Goal: Transaction & Acquisition: Book appointment/travel/reservation

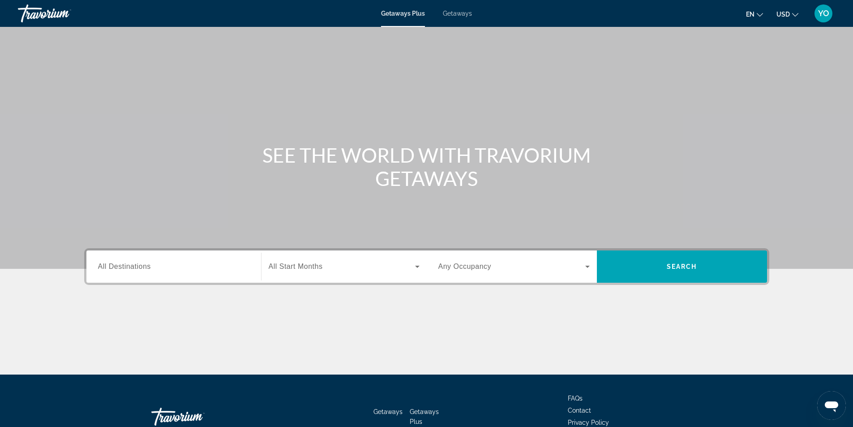
click at [458, 12] on span "Getaways" at bounding box center [457, 13] width 29 height 7
click at [0, 0] on div at bounding box center [0, 0] width 0 height 0
click at [188, 260] on div "Search widget" at bounding box center [173, 267] width 151 height 26
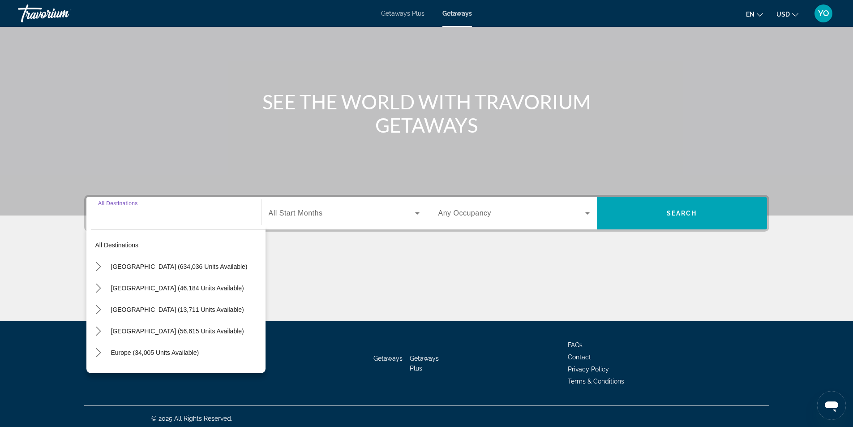
scroll to position [57, 0]
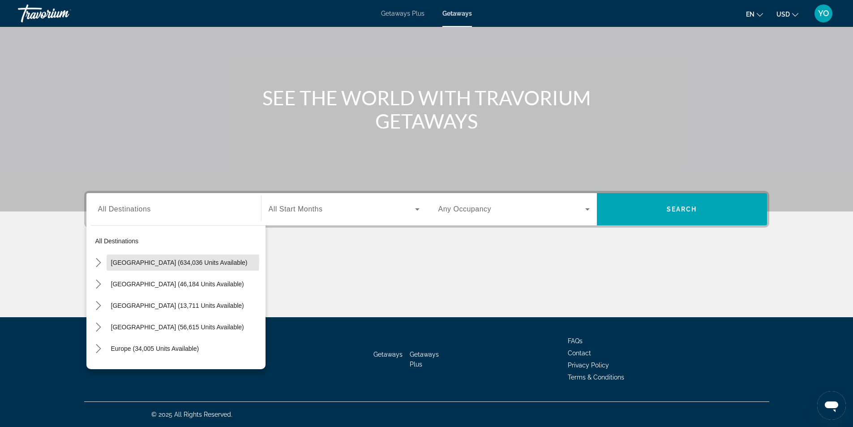
click at [178, 262] on span "[GEOGRAPHIC_DATA] (634,036 units available)" at bounding box center [179, 262] width 137 height 7
type input "**********"
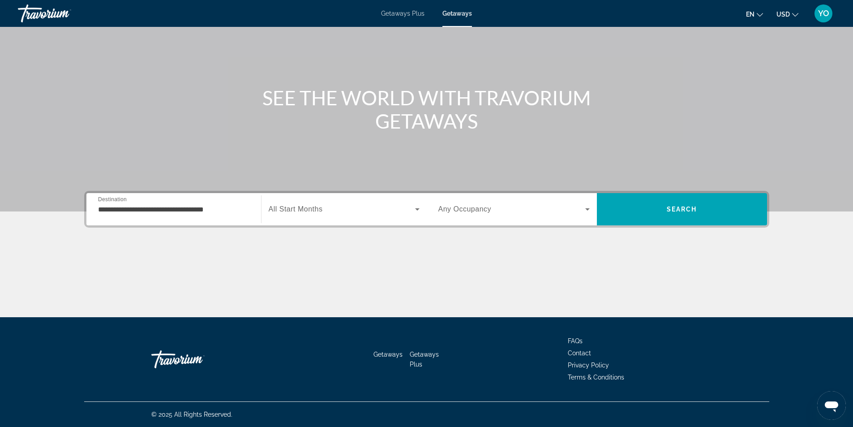
click at [312, 208] on span "All Start Months" at bounding box center [296, 209] width 54 height 8
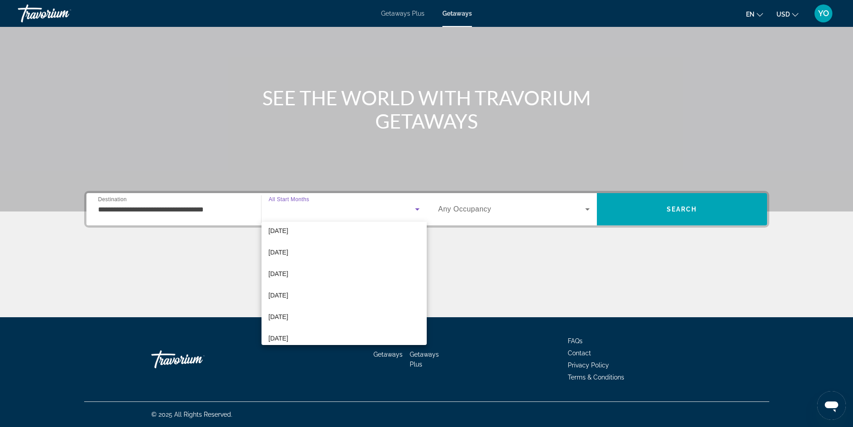
scroll to position [90, 0]
click at [288, 274] on span "[DATE]" at bounding box center [279, 275] width 20 height 11
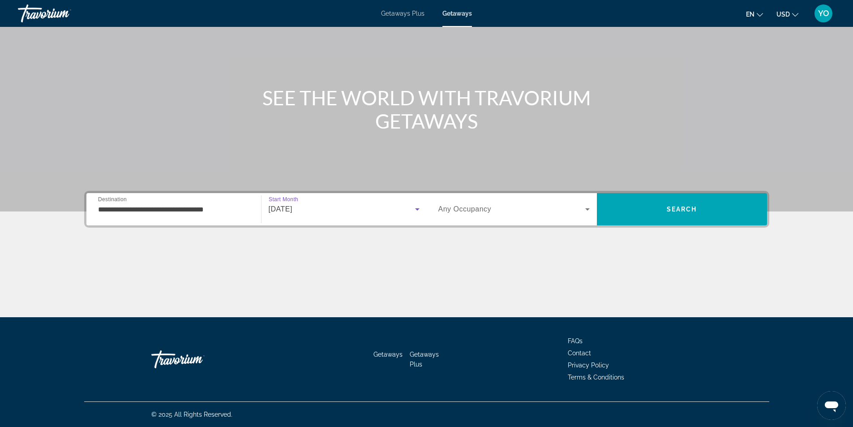
click at [474, 208] on span "Any Occupancy" at bounding box center [464, 209] width 53 height 8
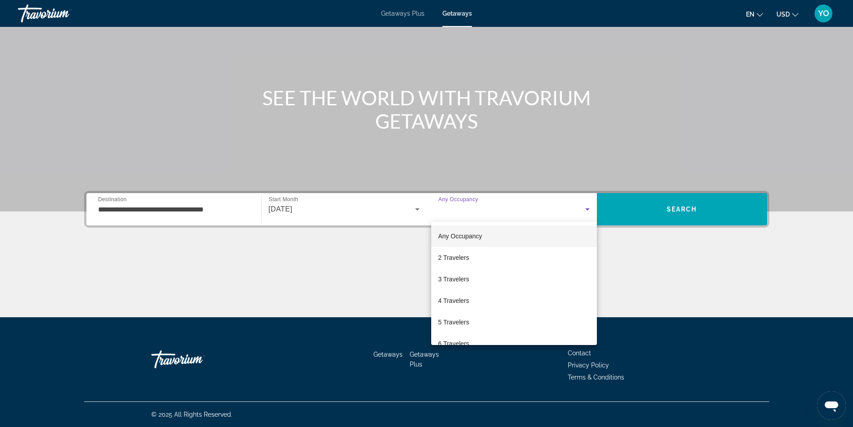
click at [474, 208] on div at bounding box center [426, 213] width 853 height 427
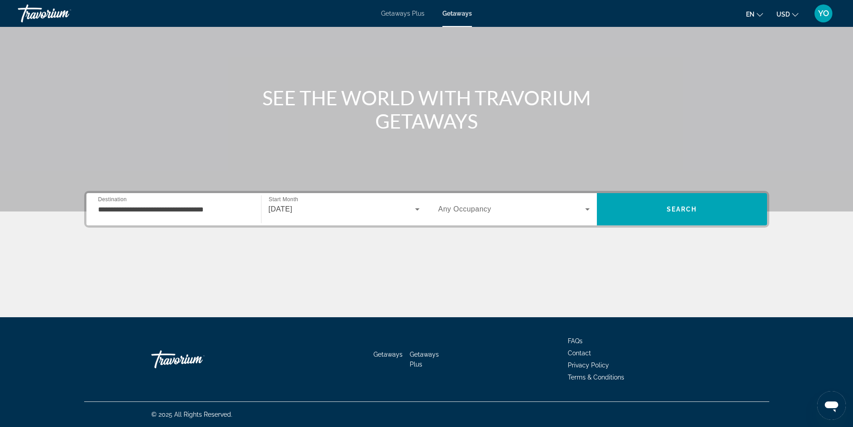
click at [452, 208] on span "Any Occupancy" at bounding box center [464, 209] width 53 height 8
click at [470, 208] on span "Any Occupancy" at bounding box center [464, 209] width 53 height 8
click at [472, 209] on span "Any Occupancy" at bounding box center [464, 209] width 53 height 8
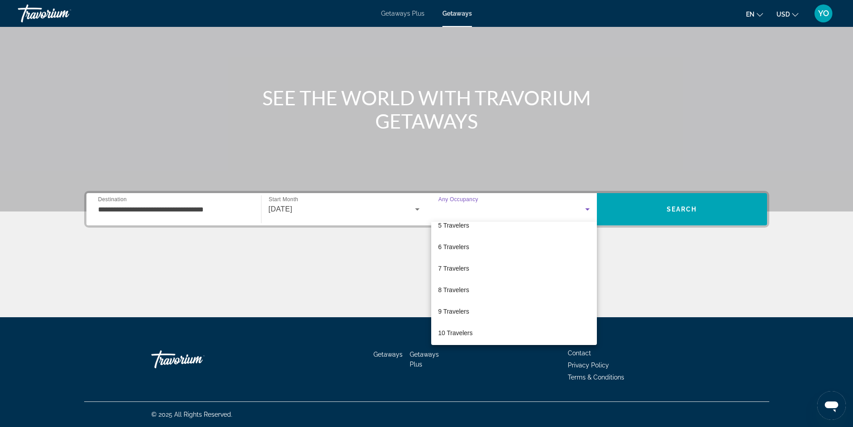
scroll to position [99, 0]
click at [479, 287] on mat-option "8 Travelers" at bounding box center [514, 287] width 166 height 21
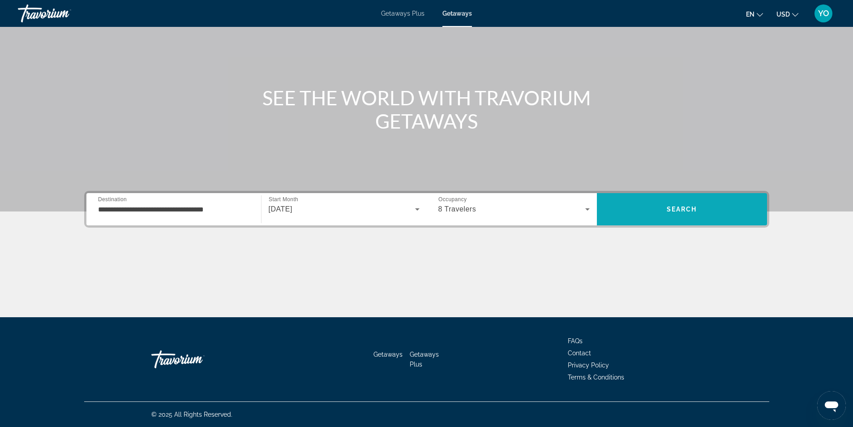
click at [648, 205] on span "Search" at bounding box center [682, 208] width 170 height 21
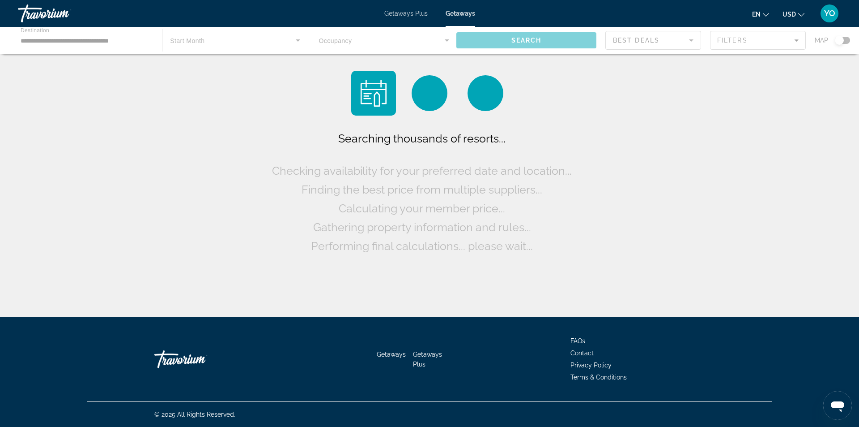
click at [648, 205] on div "Searching thousands of resorts... Checking availability for your preferred date…" at bounding box center [429, 160] width 859 height 321
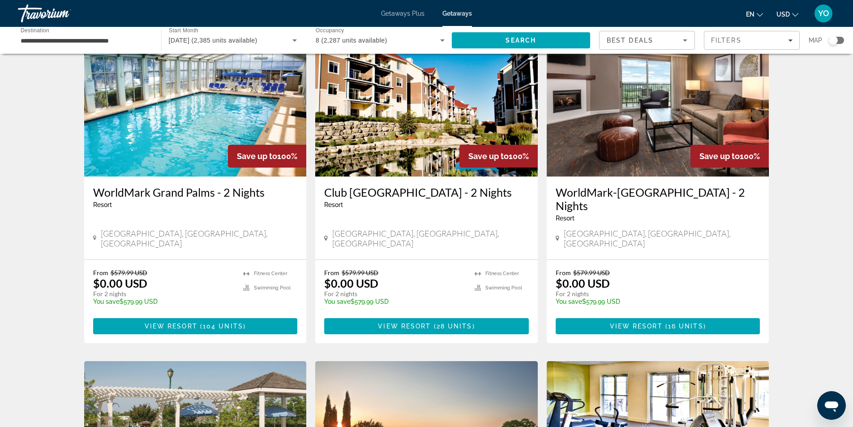
scroll to position [45, 0]
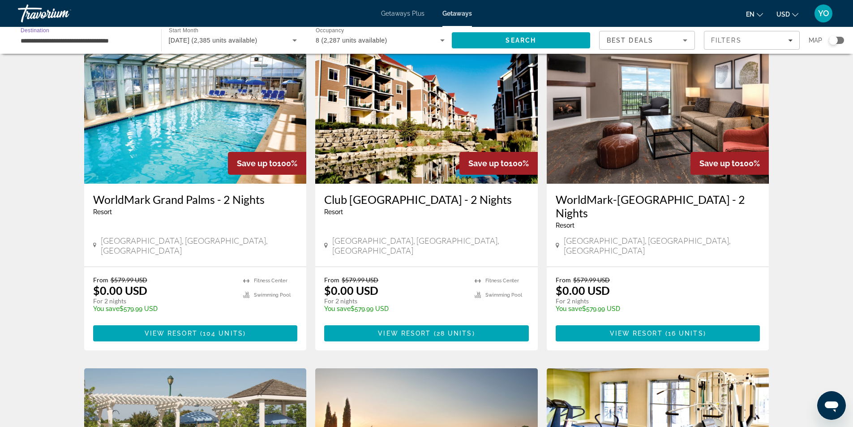
click at [120, 39] on input "**********" at bounding box center [85, 40] width 129 height 11
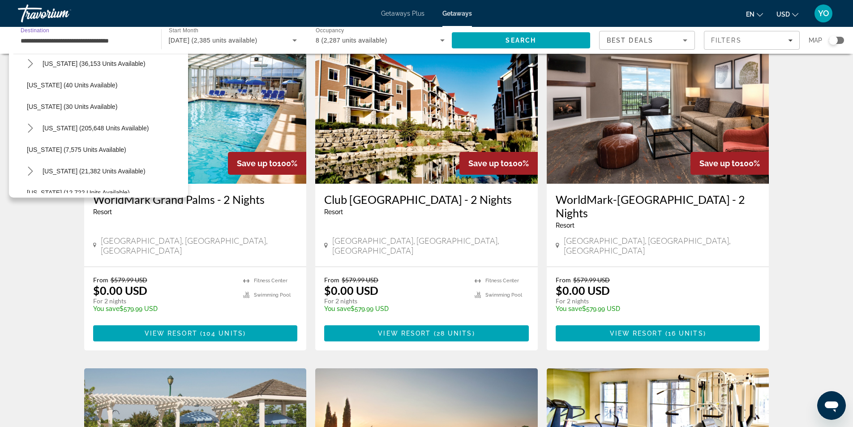
scroll to position [134, 0]
click at [98, 109] on span "[US_STATE] (205,648 units available)" at bounding box center [96, 106] width 106 height 7
type input "**********"
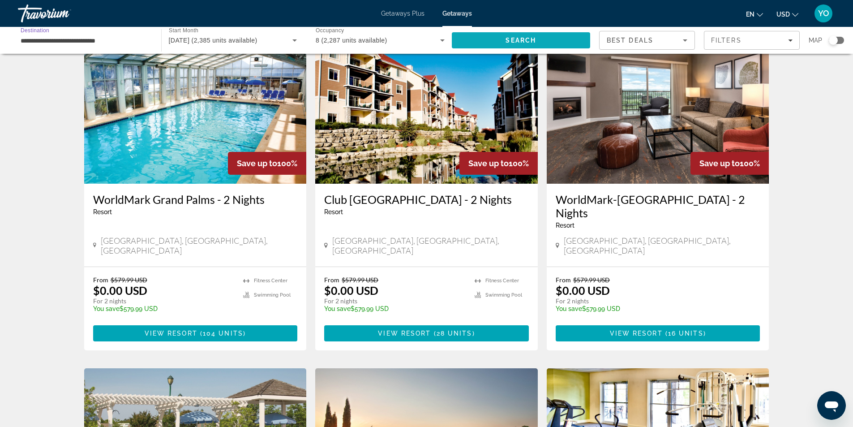
click at [496, 41] on span "Search" at bounding box center [521, 40] width 139 height 21
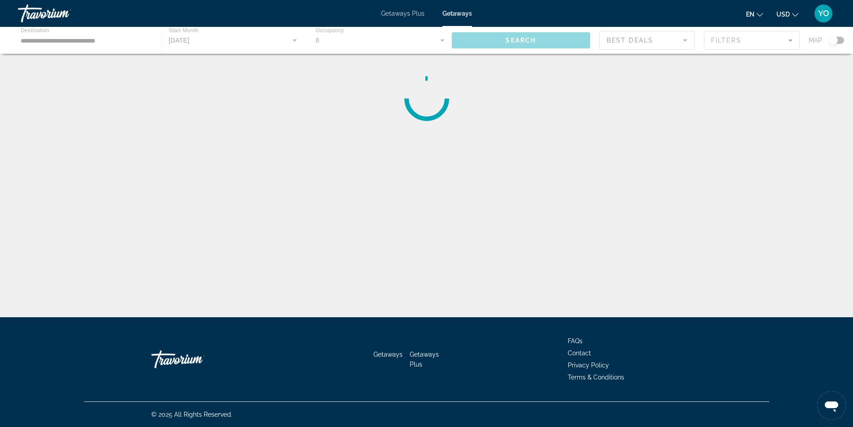
click at [496, 41] on div "Main content" at bounding box center [426, 40] width 853 height 27
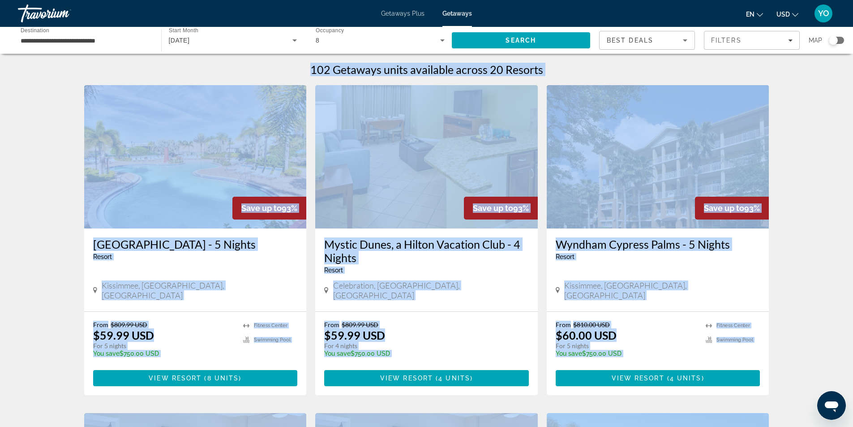
click at [590, 67] on div "102 Getaways units available across 20 Resorts" at bounding box center [426, 69] width 685 height 13
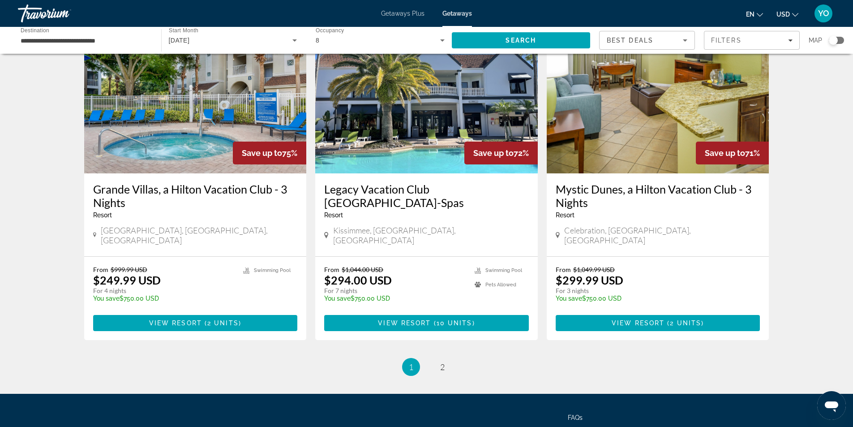
scroll to position [1062, 0]
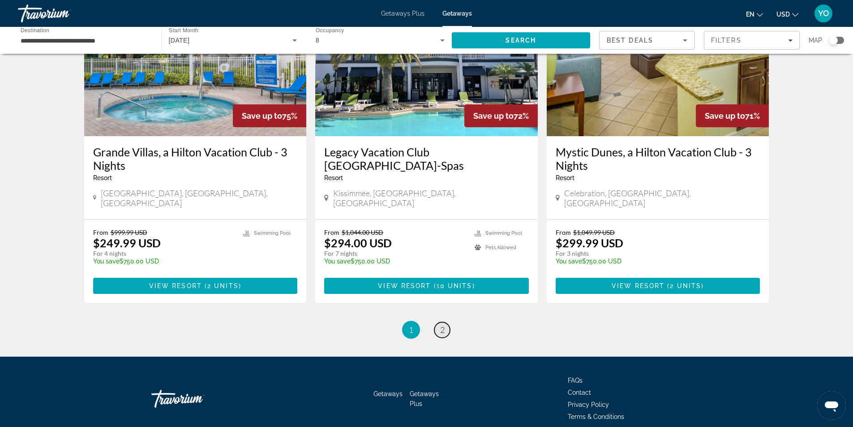
click at [442, 325] on span "2" at bounding box center [442, 330] width 4 height 10
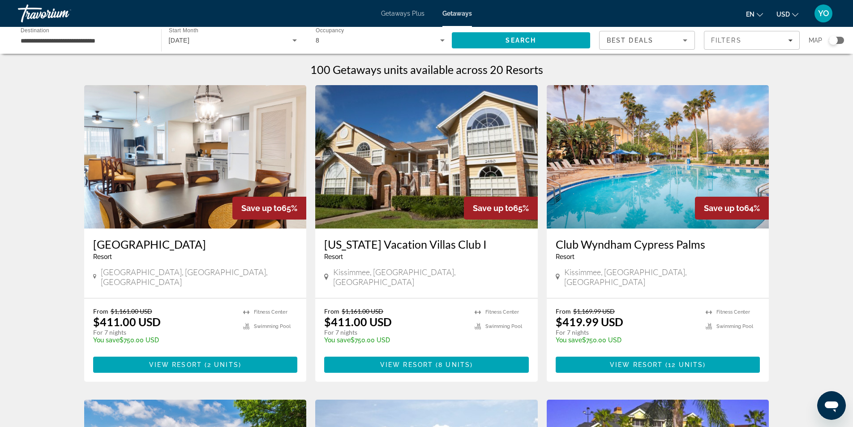
click at [458, 14] on span "Getaways" at bounding box center [457, 13] width 30 height 7
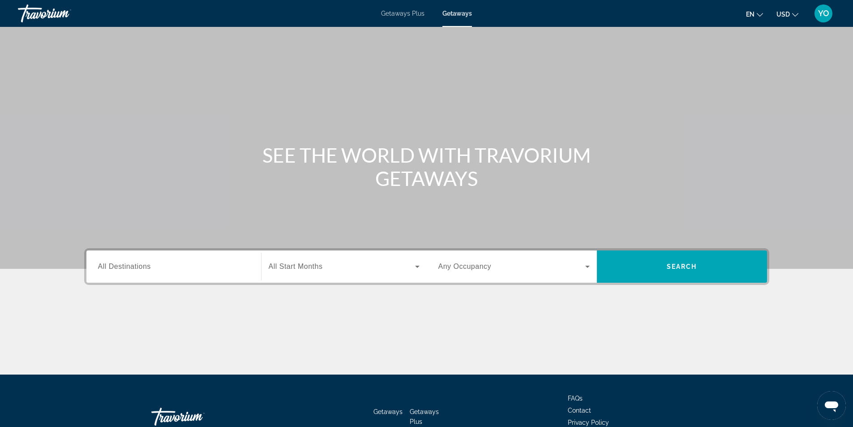
click at [136, 265] on span "All Destinations" at bounding box center [124, 266] width 53 height 8
click at [136, 265] on input "Destination All Destinations" at bounding box center [173, 266] width 151 height 11
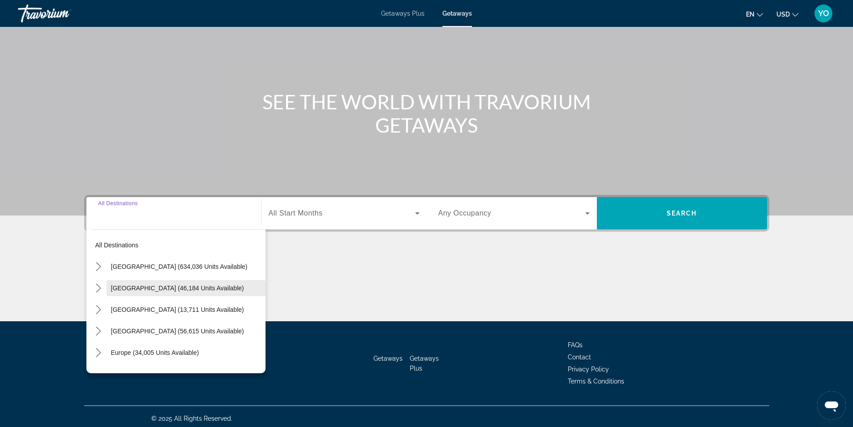
scroll to position [57, 0]
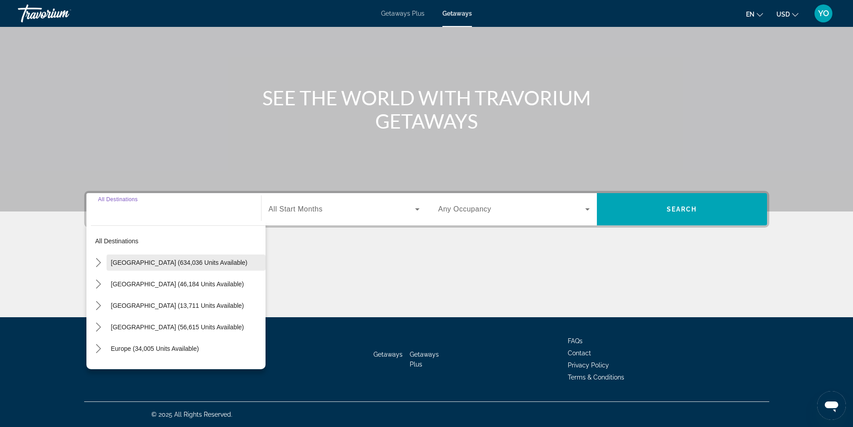
click at [145, 264] on span "[GEOGRAPHIC_DATA] (634,036 units available)" at bounding box center [179, 262] width 137 height 7
type input "**********"
click at [145, 264] on div "Main content" at bounding box center [426, 283] width 685 height 67
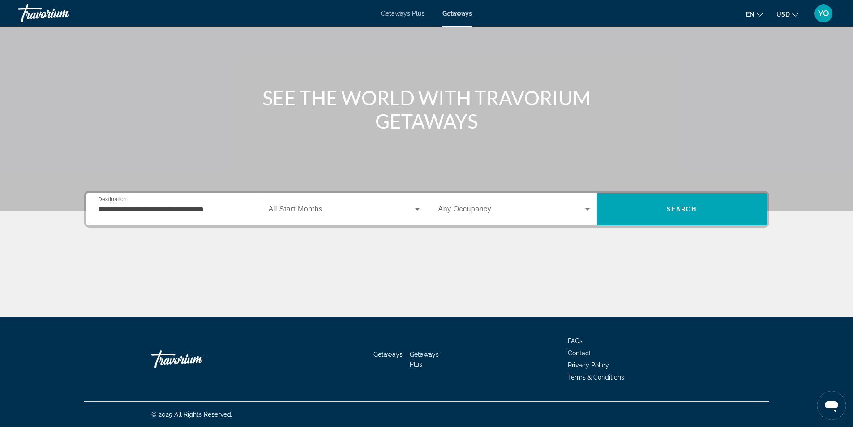
click at [316, 206] on span "All Start Months" at bounding box center [296, 209] width 54 height 8
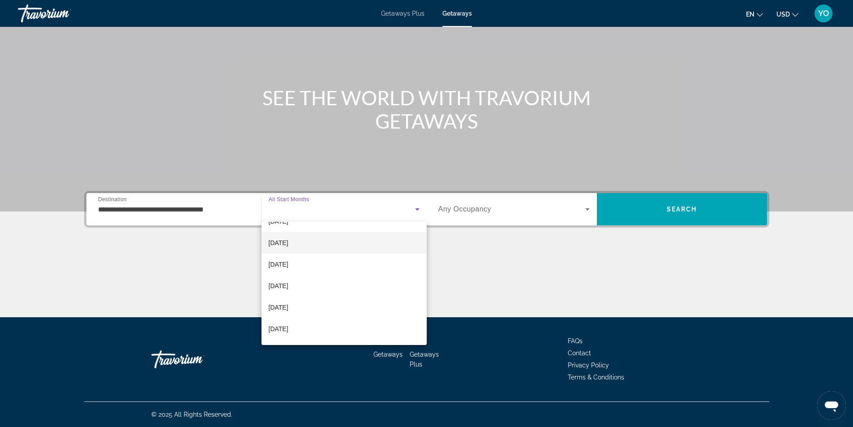
scroll to position [90, 0]
click at [288, 298] on span "[DATE]" at bounding box center [279, 296] width 20 height 11
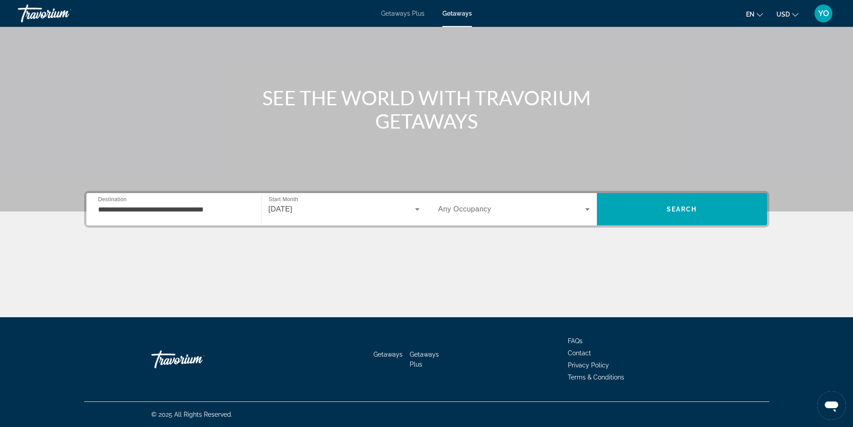
click at [464, 208] on span "Any Occupancy" at bounding box center [464, 209] width 53 height 8
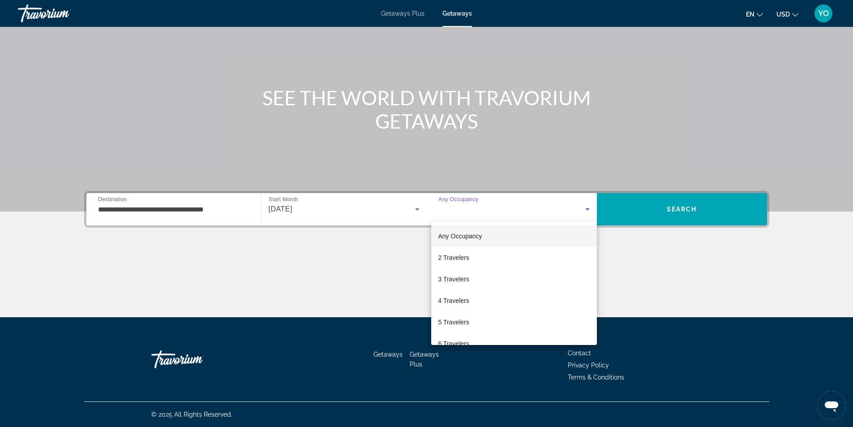
scroll to position [45, 0]
click at [470, 339] on mat-option "8 Travelers" at bounding box center [514, 341] width 166 height 21
drag, startPoint x: 470, startPoint y: 339, endPoint x: 483, endPoint y: 328, distance: 17.6
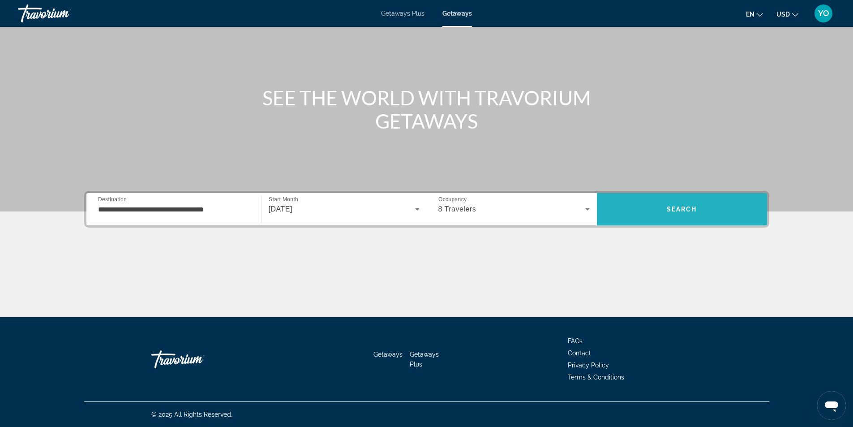
click at [684, 205] on span "Search" at bounding box center [682, 208] width 170 height 21
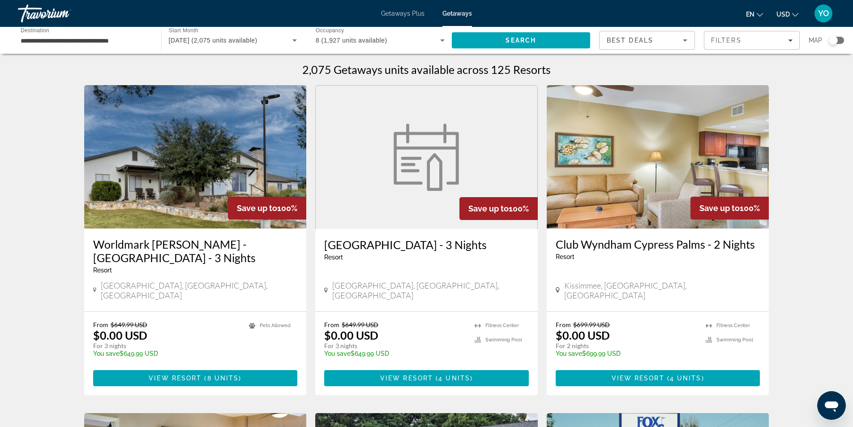
scroll to position [45, 0]
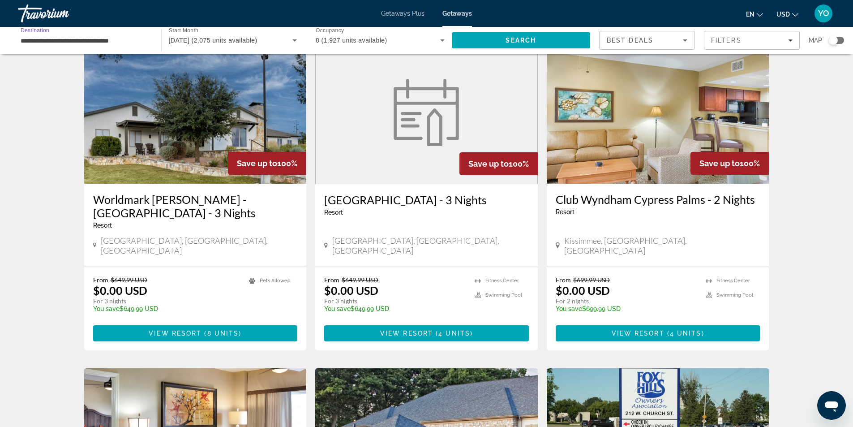
click at [73, 43] on input "**********" at bounding box center [85, 40] width 129 height 11
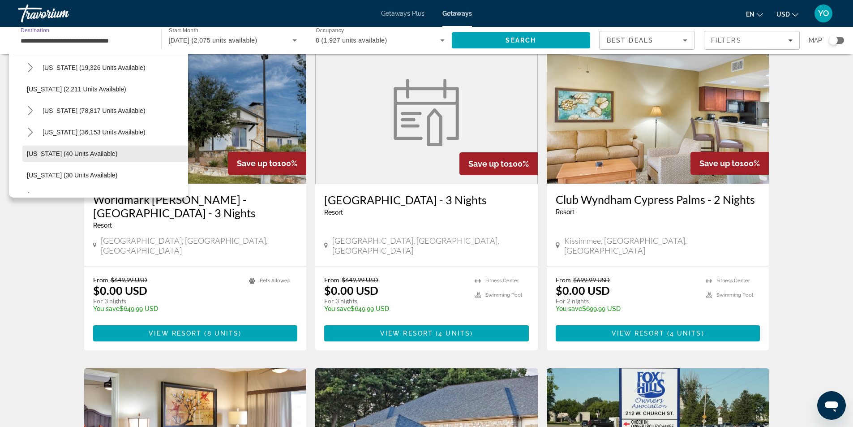
scroll to position [90, 0]
click at [94, 149] on span "[US_STATE] (205,648 units available)" at bounding box center [96, 151] width 106 height 7
type input "**********"
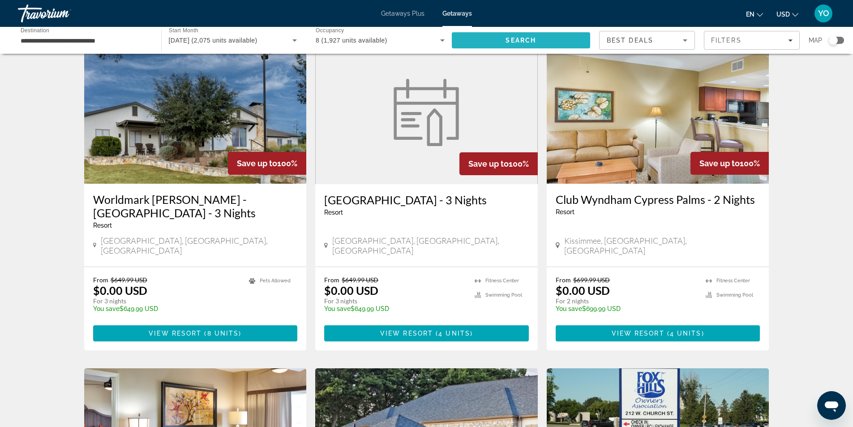
click at [503, 40] on span "Search" at bounding box center [521, 40] width 139 height 21
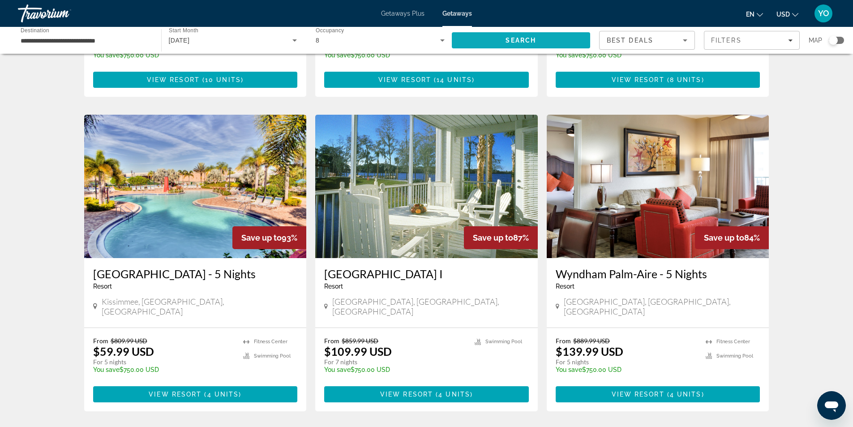
scroll to position [985, 0]
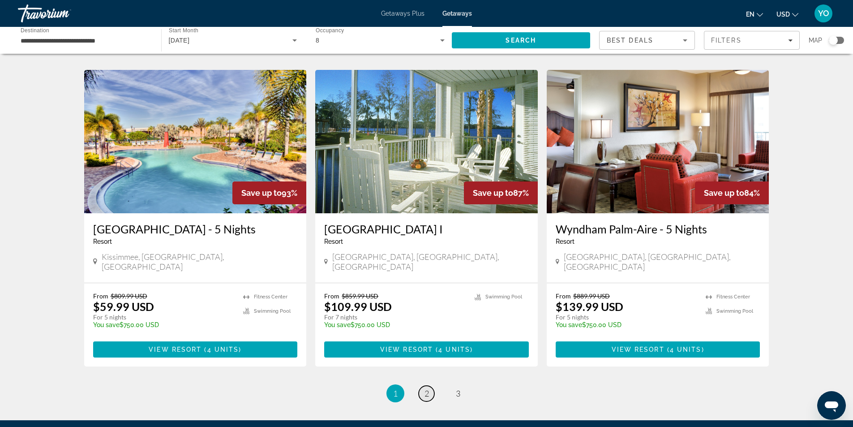
click at [425, 388] on span "2" at bounding box center [426, 393] width 4 height 10
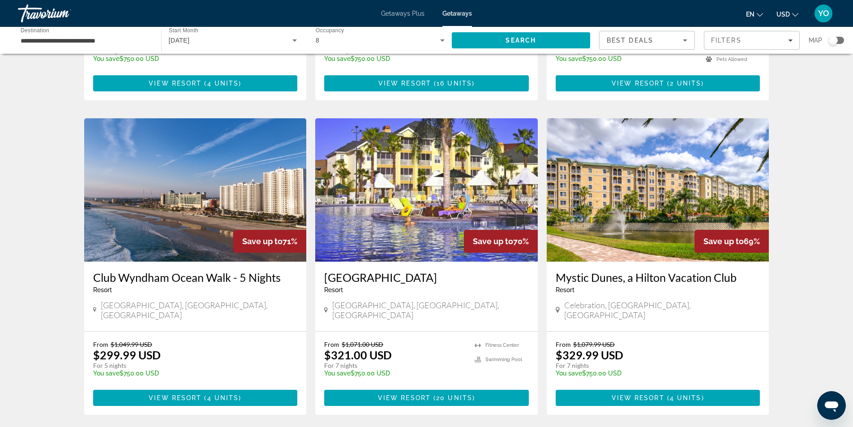
scroll to position [940, 0]
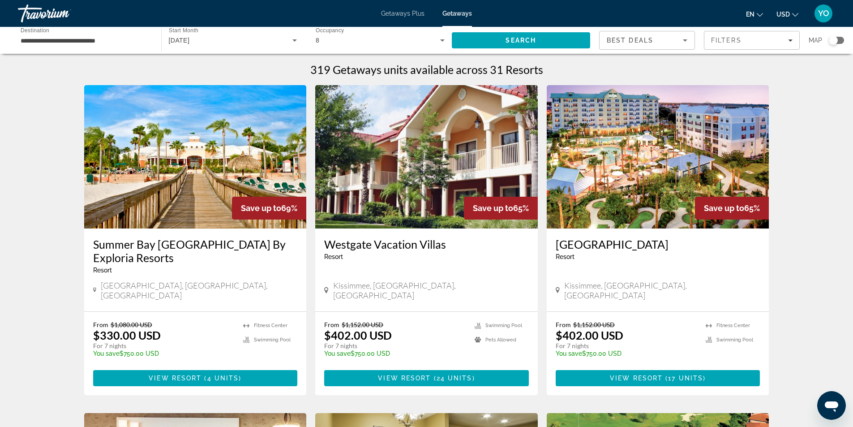
click at [454, 13] on span "Getaways" at bounding box center [457, 13] width 30 height 7
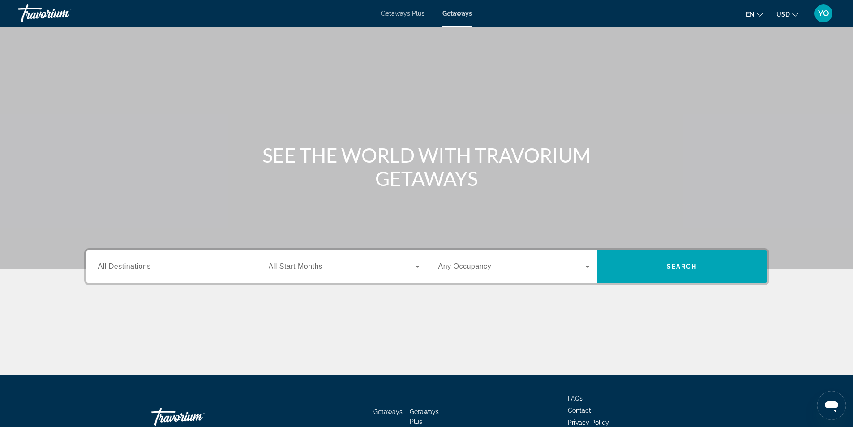
click at [147, 266] on span "All Destinations" at bounding box center [124, 266] width 53 height 8
click at [147, 266] on input "Destination All Destinations" at bounding box center [173, 266] width 151 height 11
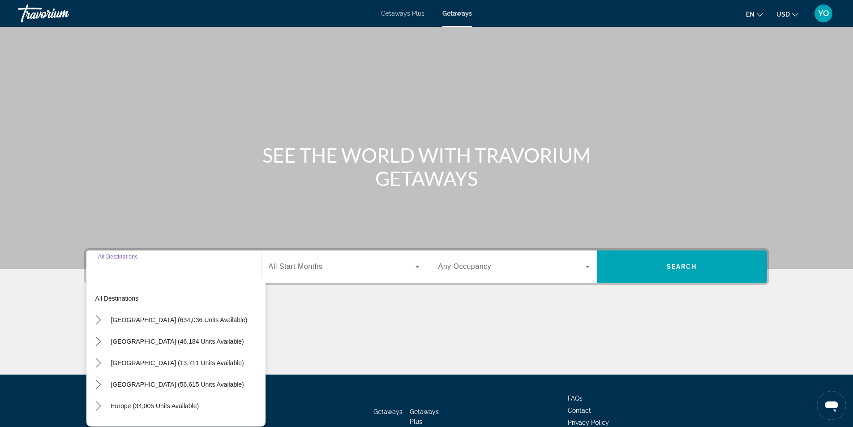
scroll to position [57, 0]
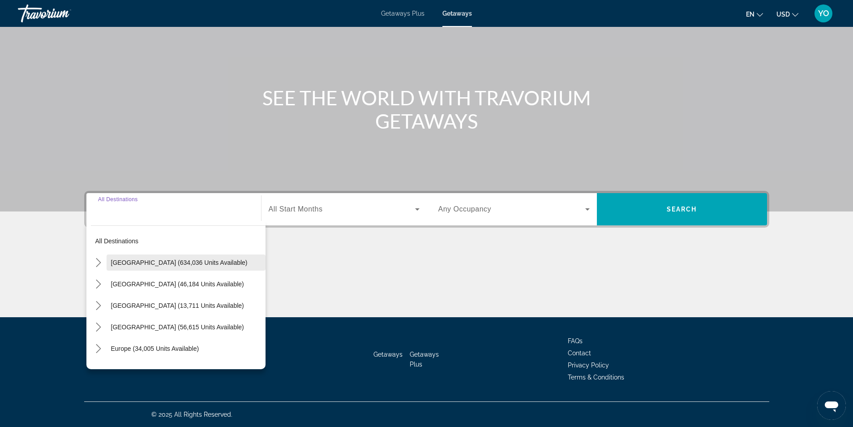
click at [150, 263] on span "[GEOGRAPHIC_DATA] (634,036 units available)" at bounding box center [179, 262] width 137 height 7
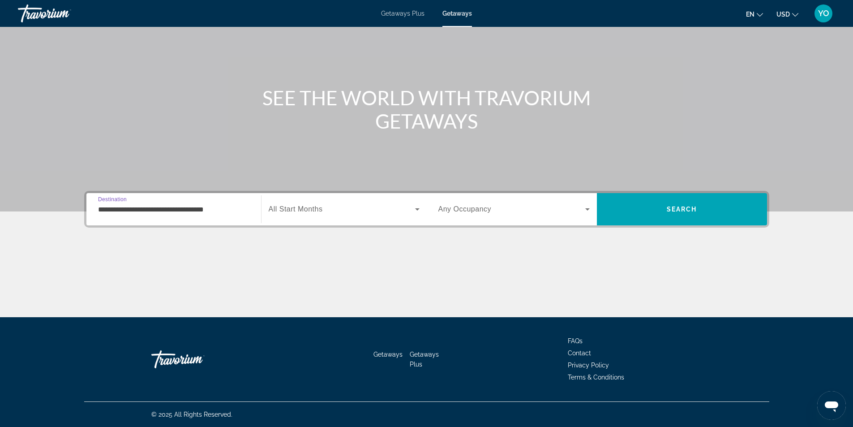
click at [165, 209] on input "**********" at bounding box center [173, 209] width 151 height 11
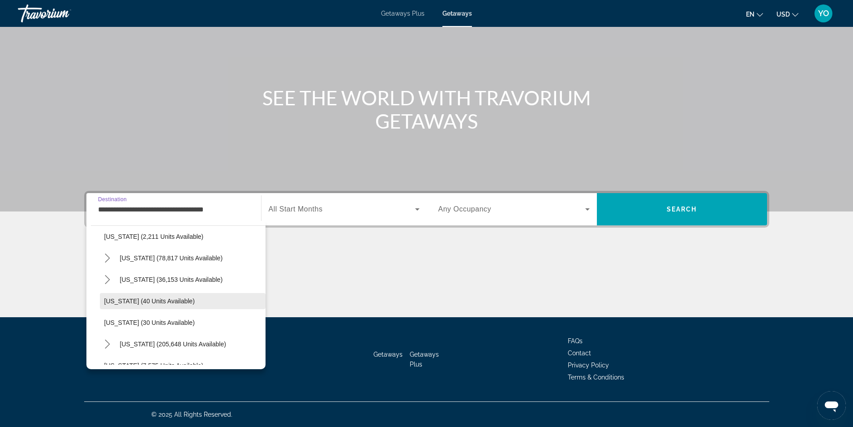
scroll to position [90, 0]
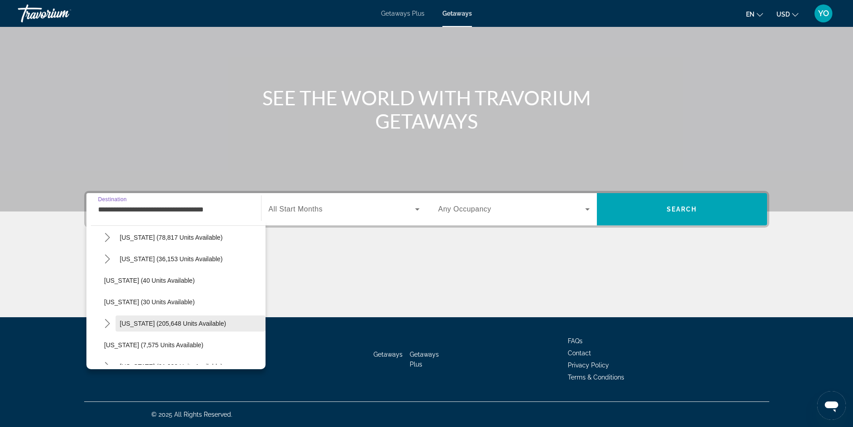
click at [168, 324] on span "[US_STATE] (205,648 units available)" at bounding box center [173, 323] width 106 height 7
type input "**********"
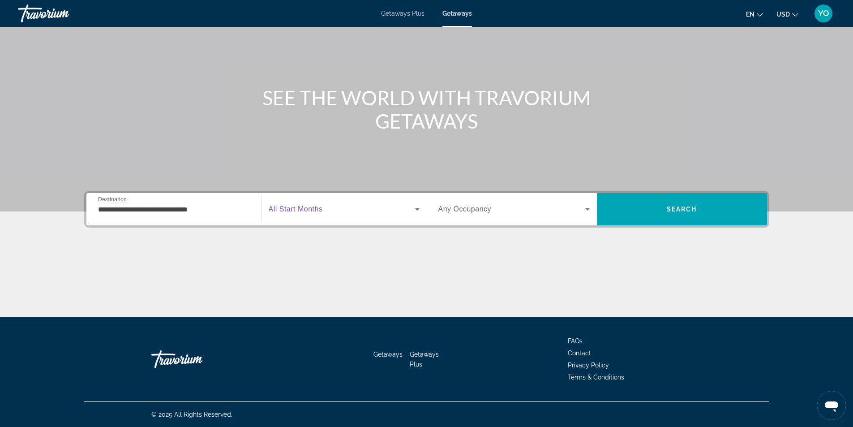
click at [338, 209] on span "Search widget" at bounding box center [342, 209] width 146 height 11
click at [303, 209] on span "All Start Months" at bounding box center [296, 209] width 54 height 8
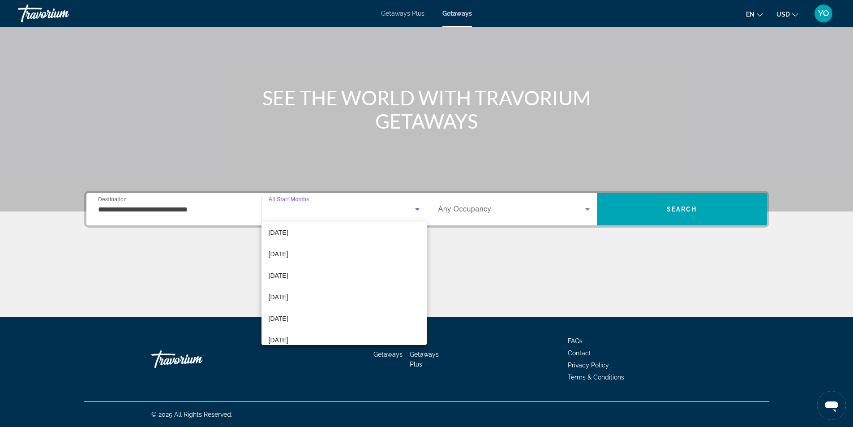
scroll to position [134, 0]
click at [315, 274] on mat-option "[DATE]" at bounding box center [343, 273] width 165 height 21
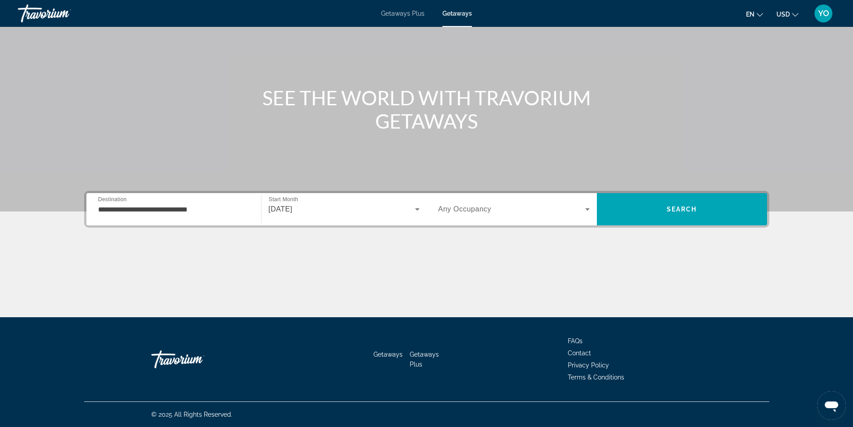
click at [463, 207] on span "Any Occupancy" at bounding box center [464, 209] width 53 height 8
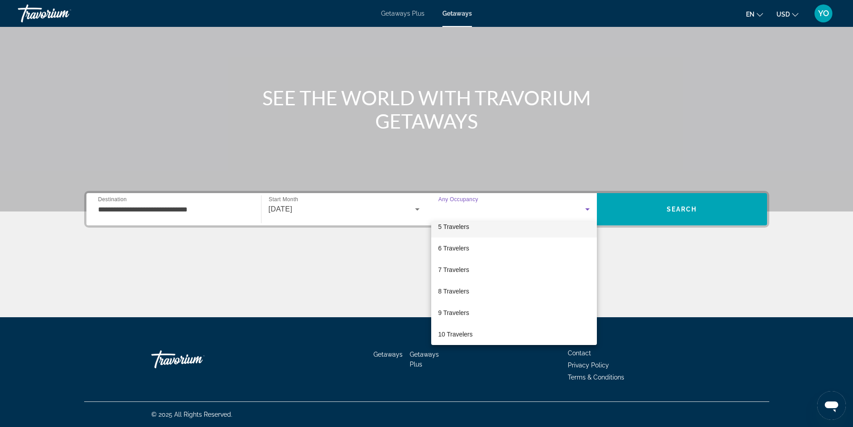
scroll to position [99, 0]
click at [476, 328] on mat-option "10 Travelers" at bounding box center [514, 330] width 166 height 21
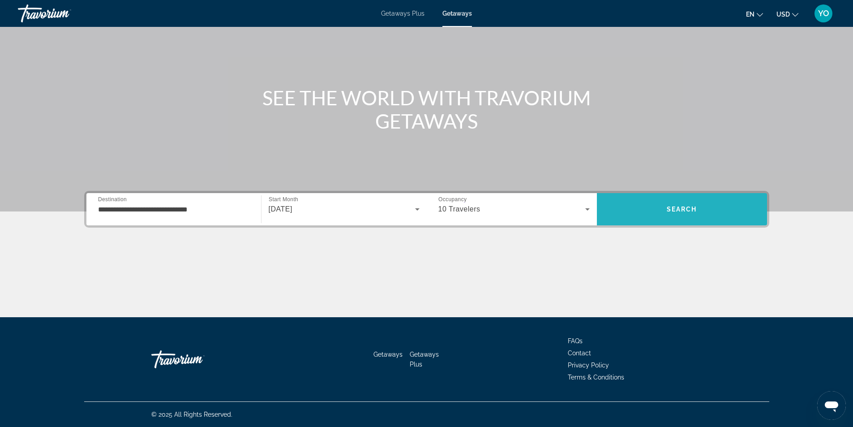
click at [676, 212] on span "Search" at bounding box center [682, 208] width 30 height 7
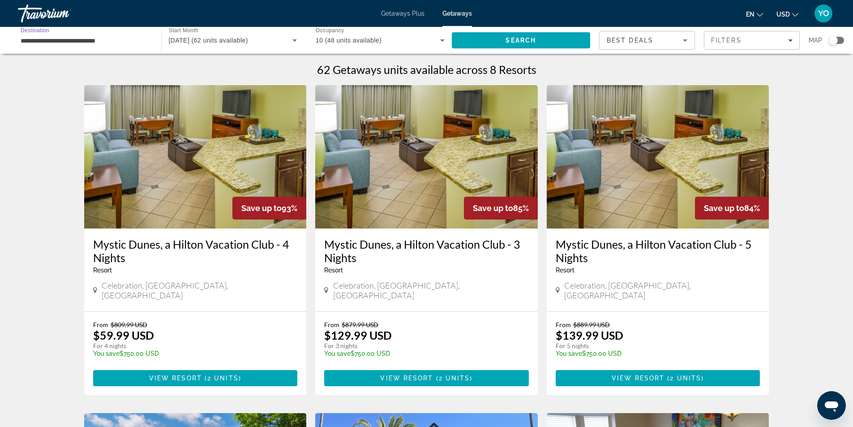
click at [86, 42] on input "**********" at bounding box center [85, 40] width 129 height 11
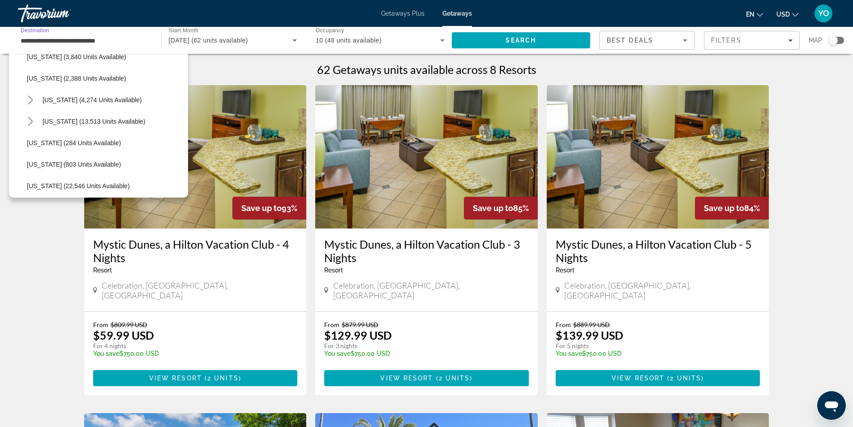
scroll to position [716, 0]
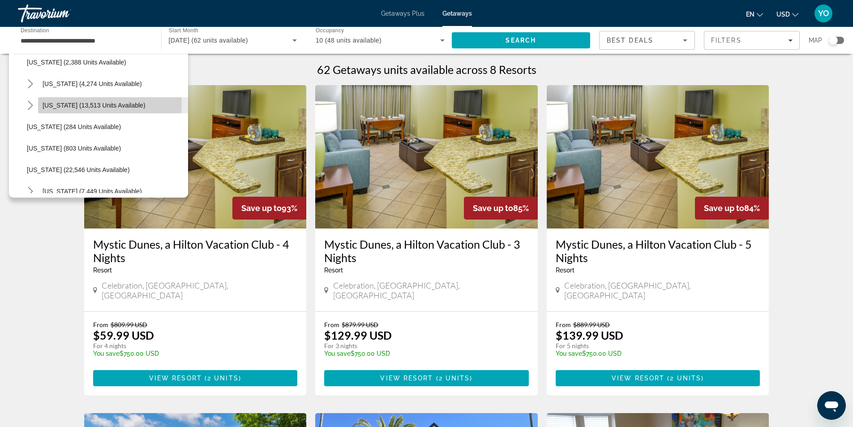
click at [79, 103] on span "[US_STATE] (13,513 units available)" at bounding box center [94, 105] width 103 height 7
type input "**********"
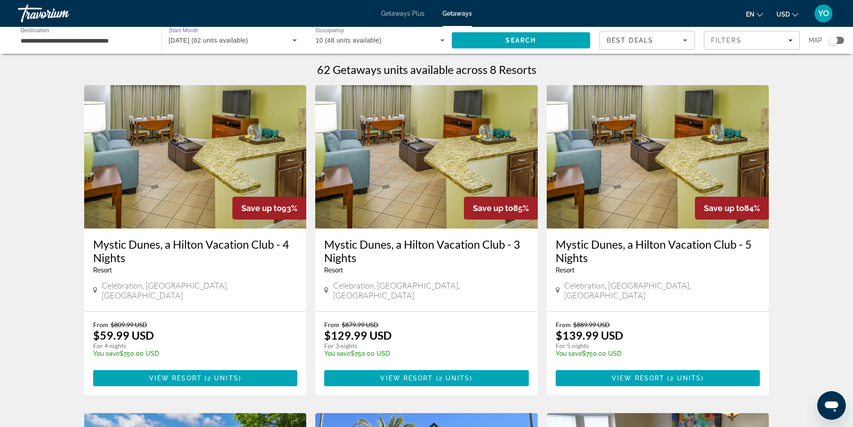
click at [214, 38] on span "[DATE] (62 units available)" at bounding box center [208, 40] width 79 height 7
click at [214, 43] on span "[DATE] (62 units available)" at bounding box center [208, 40] width 79 height 7
click at [187, 38] on span "[DATE] (62 units available)" at bounding box center [208, 40] width 79 height 7
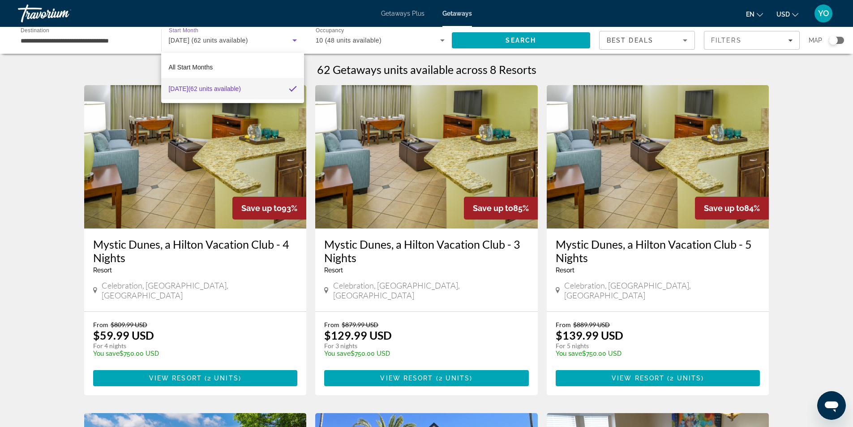
click at [187, 38] on div at bounding box center [426, 213] width 853 height 427
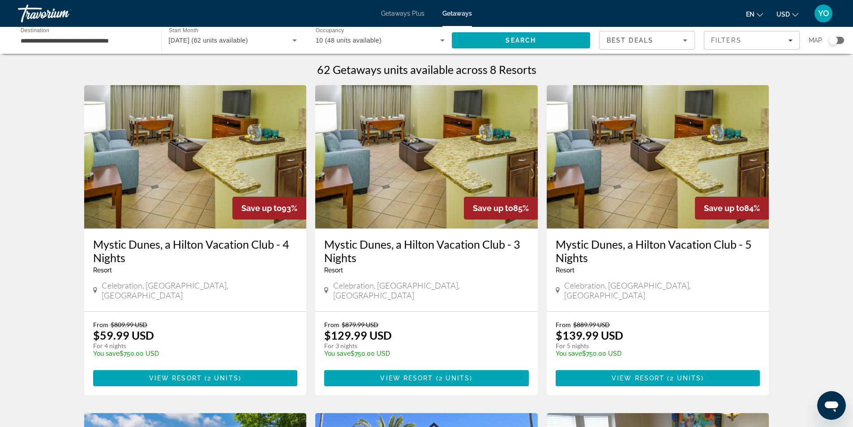
click at [194, 38] on span "[DATE] (62 units available)" at bounding box center [208, 40] width 79 height 7
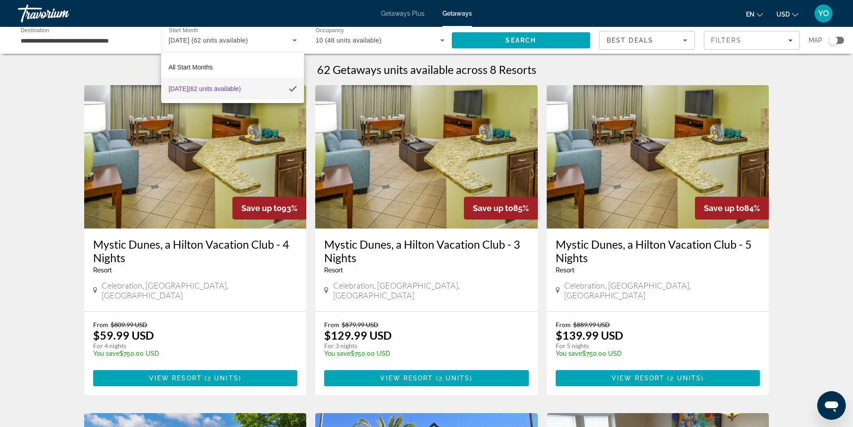
click at [194, 38] on div at bounding box center [426, 213] width 853 height 427
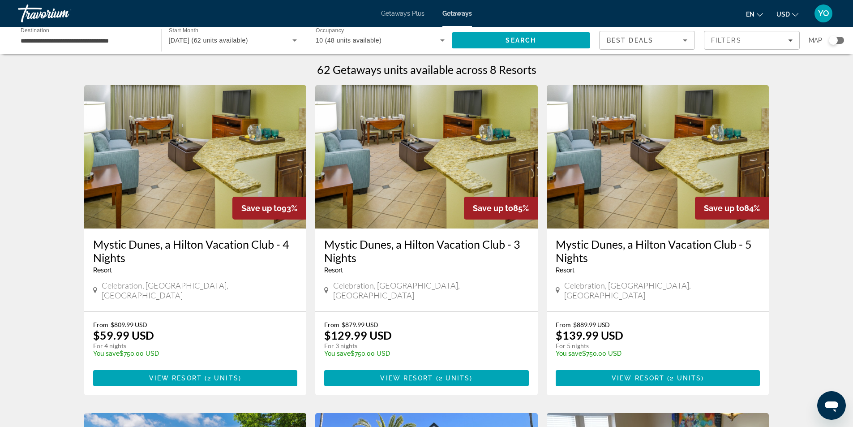
click at [208, 41] on span "[DATE] (62 units available)" at bounding box center [208, 40] width 79 height 7
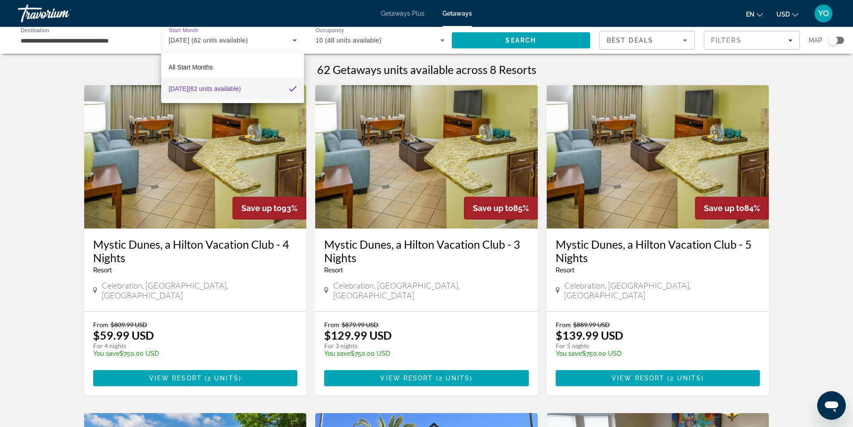
click at [208, 41] on div at bounding box center [426, 213] width 853 height 427
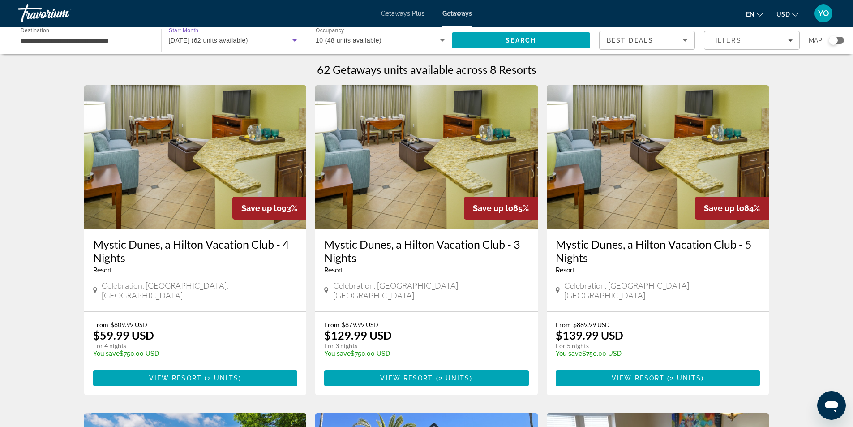
click at [227, 40] on span "[DATE] (62 units available)" at bounding box center [208, 40] width 79 height 7
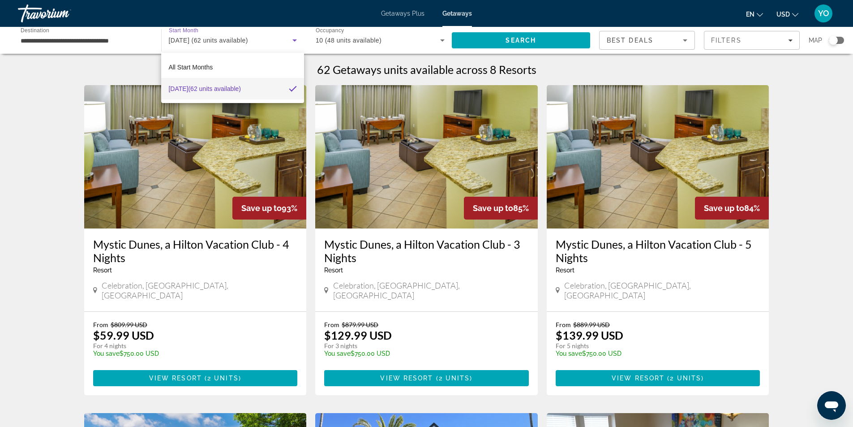
click at [487, 41] on div at bounding box center [426, 213] width 853 height 427
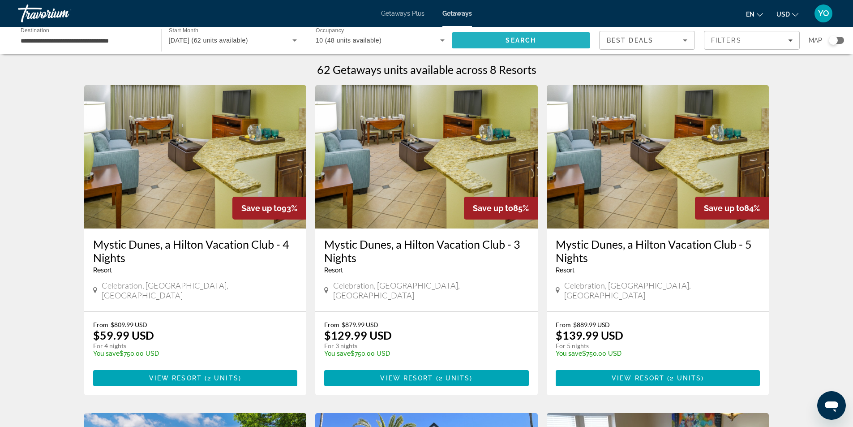
click at [497, 36] on span "Search" at bounding box center [521, 40] width 139 height 21
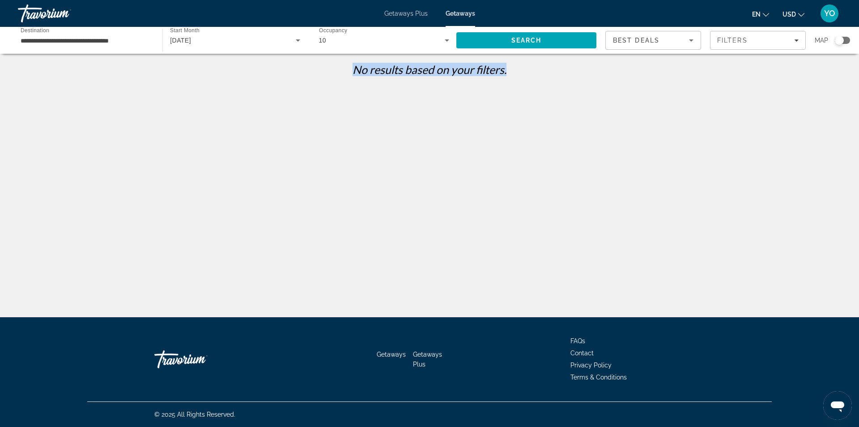
click at [460, 14] on span "Getaways" at bounding box center [461, 13] width 30 height 7
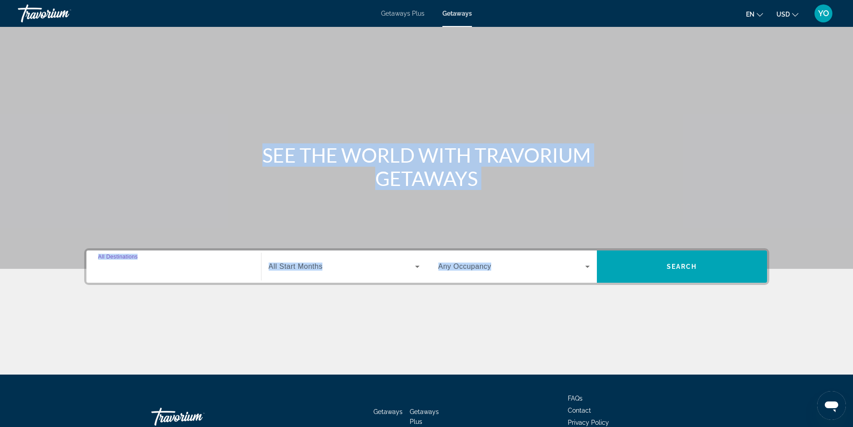
click at [187, 261] on input "Destination All Destinations" at bounding box center [173, 266] width 151 height 11
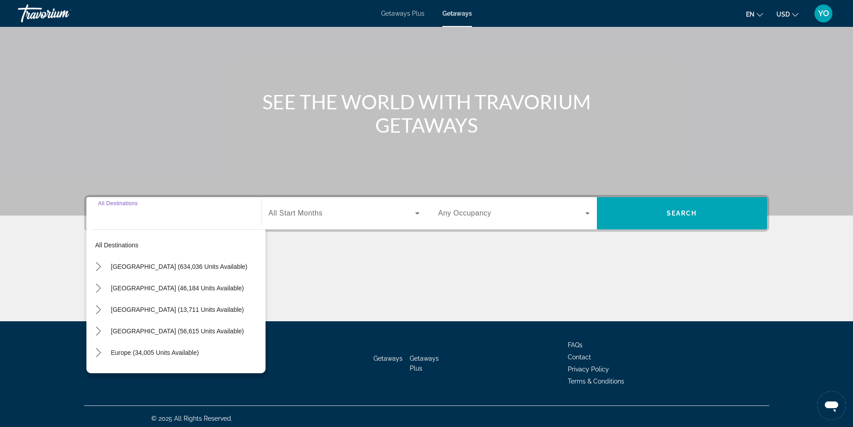
scroll to position [57, 0]
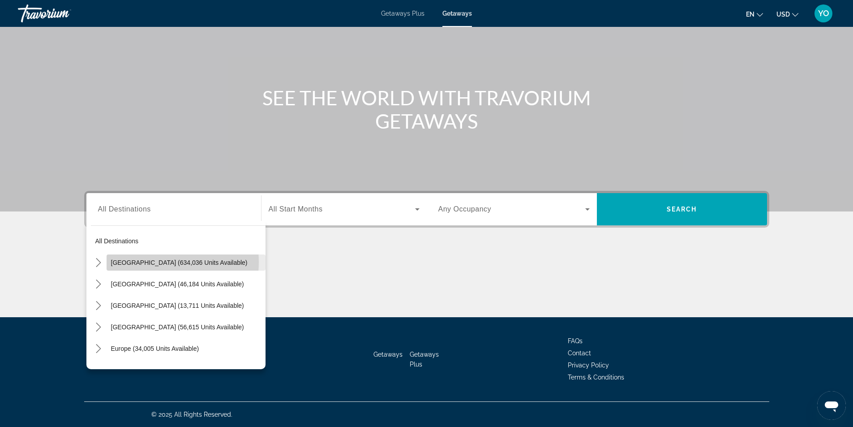
click at [154, 262] on span "[GEOGRAPHIC_DATA] (634,036 units available)" at bounding box center [179, 262] width 137 height 7
type input "**********"
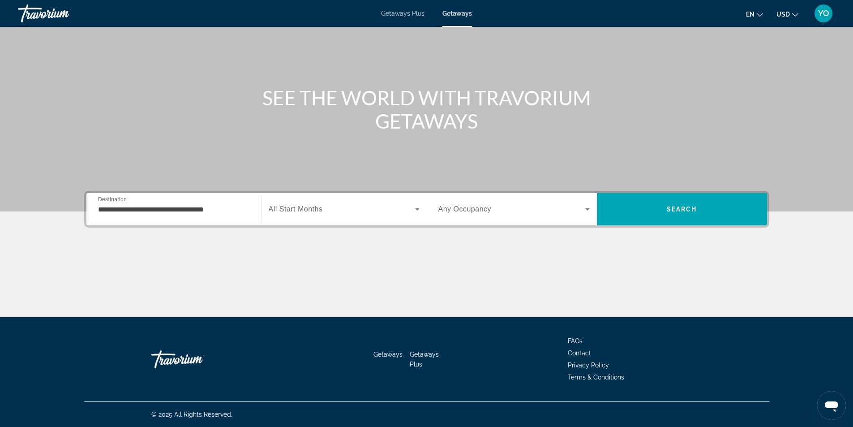
click at [305, 207] on span "All Start Months" at bounding box center [296, 209] width 54 height 8
click at [300, 206] on div "Start Month All Start Months" at bounding box center [344, 209] width 151 height 25
click at [305, 207] on span "All Start Months" at bounding box center [296, 209] width 54 height 8
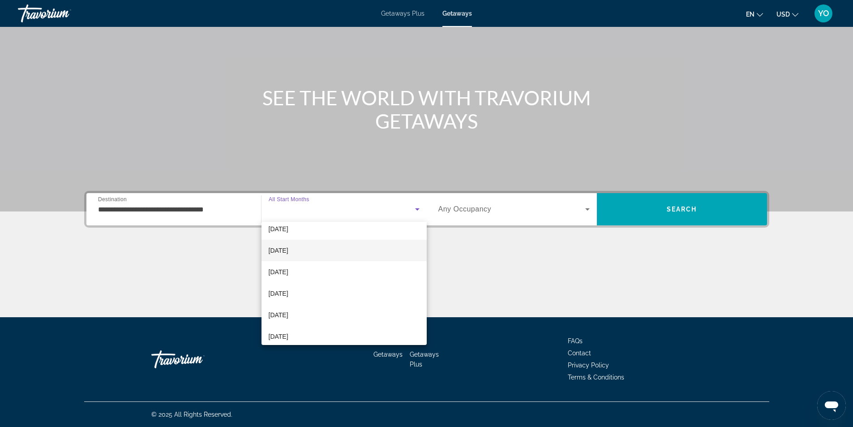
scroll to position [134, 0]
click at [308, 252] on mat-option "[DATE]" at bounding box center [343, 251] width 165 height 21
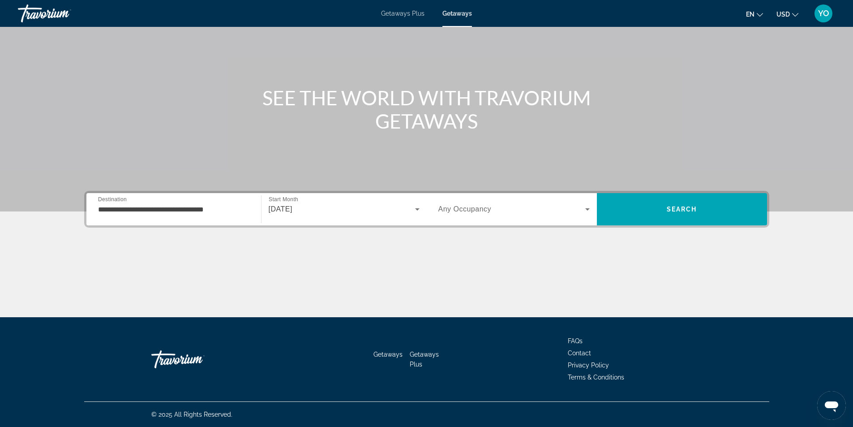
click at [465, 206] on span "Any Occupancy" at bounding box center [464, 209] width 53 height 8
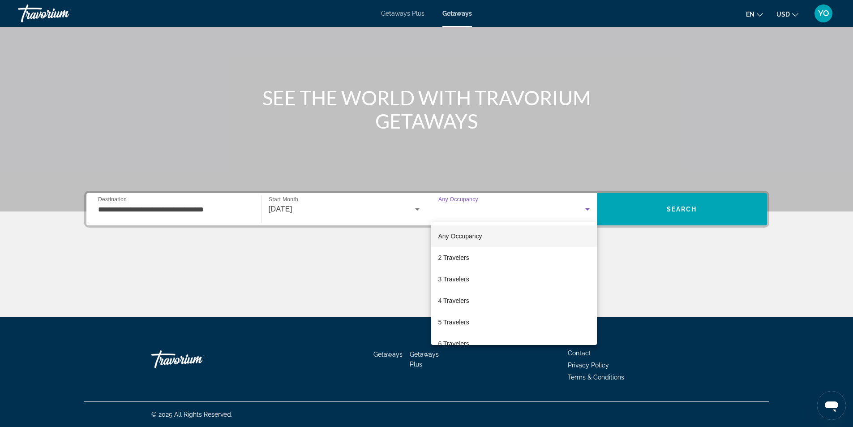
click at [465, 206] on div at bounding box center [426, 213] width 853 height 427
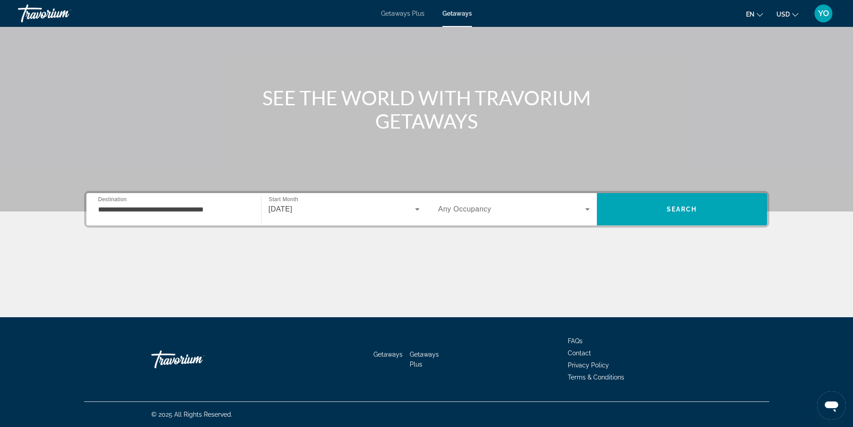
click at [475, 210] on span "Any Occupancy" at bounding box center [464, 209] width 53 height 8
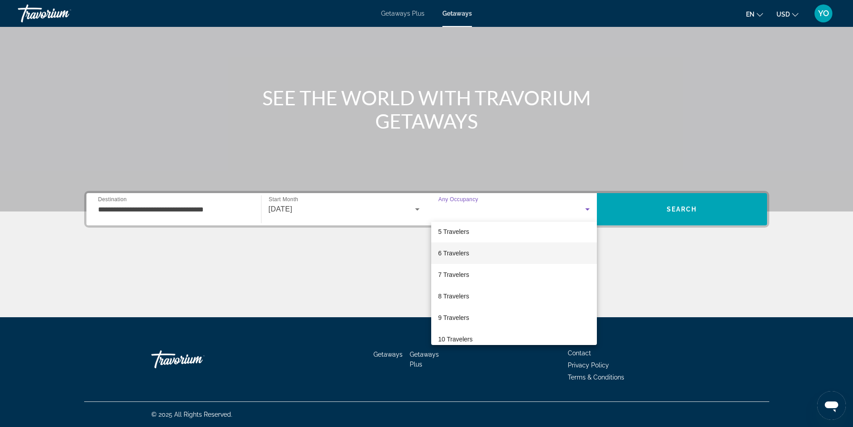
scroll to position [99, 0]
click at [488, 289] on mat-option "8 Travelers" at bounding box center [514, 287] width 166 height 21
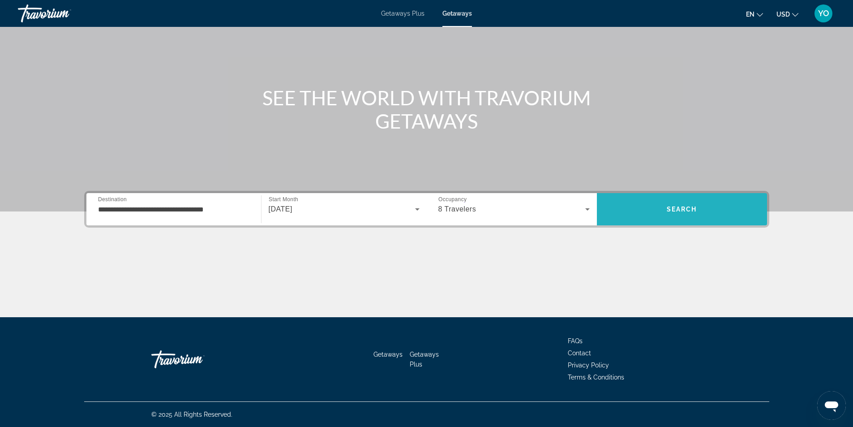
click at [671, 206] on span "Search" at bounding box center [682, 208] width 30 height 7
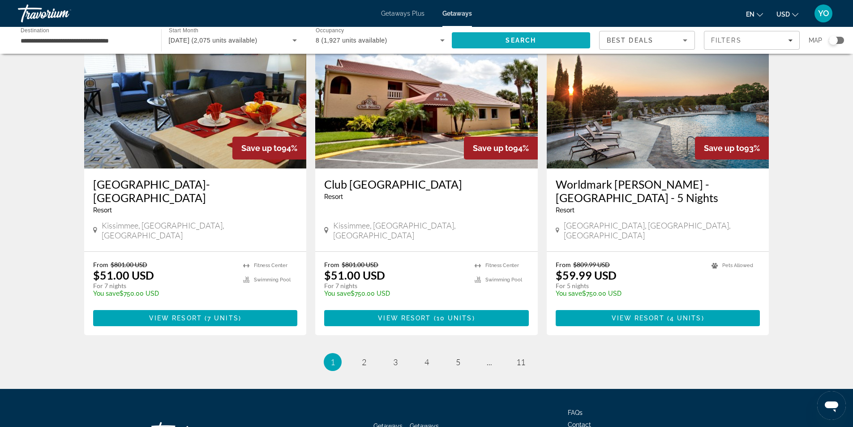
scroll to position [1048, 0]
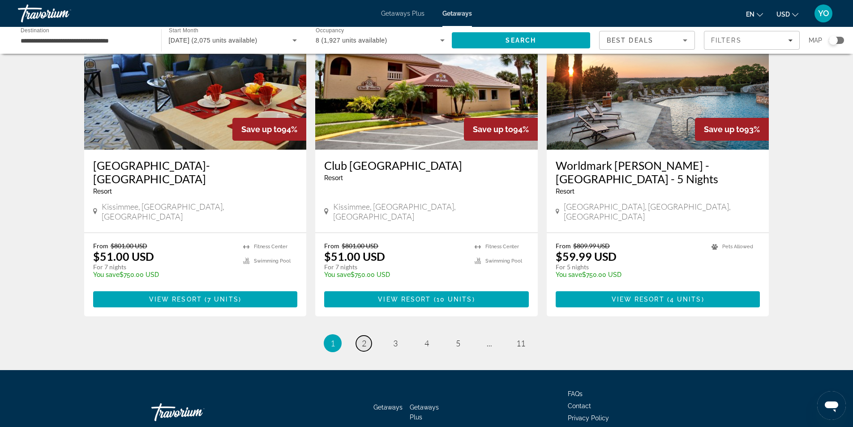
click at [362, 338] on span "2" at bounding box center [364, 343] width 4 height 10
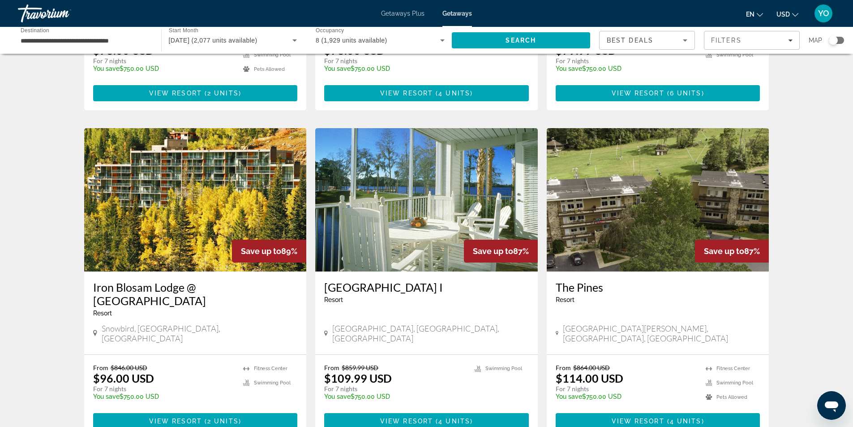
scroll to position [985, 0]
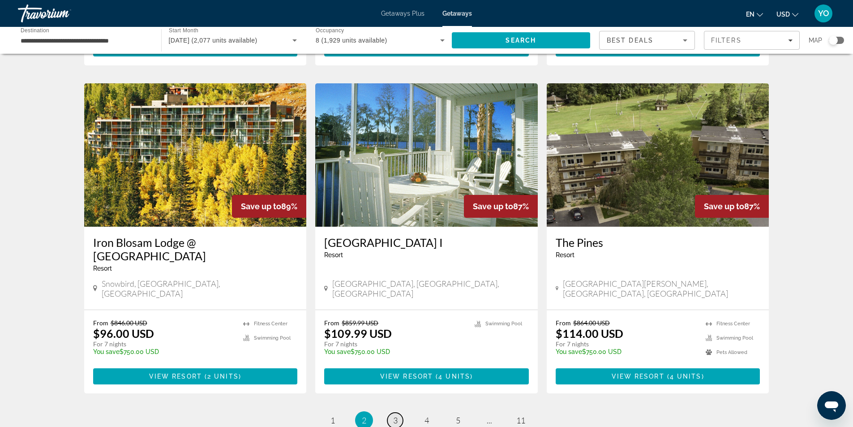
click at [394, 415] on span "3" at bounding box center [395, 420] width 4 height 10
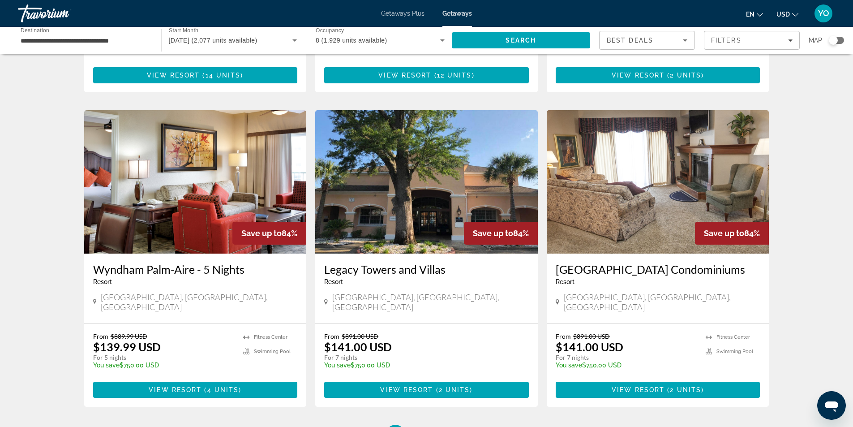
scroll to position [940, 0]
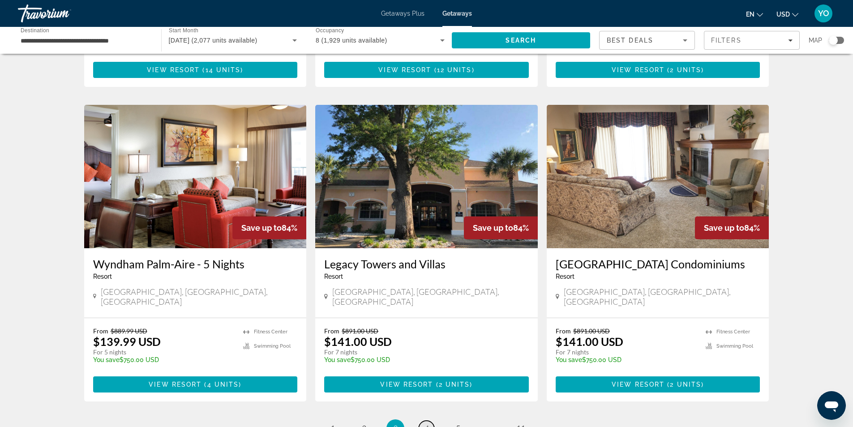
click at [430, 420] on link "page 4" at bounding box center [427, 428] width 16 height 16
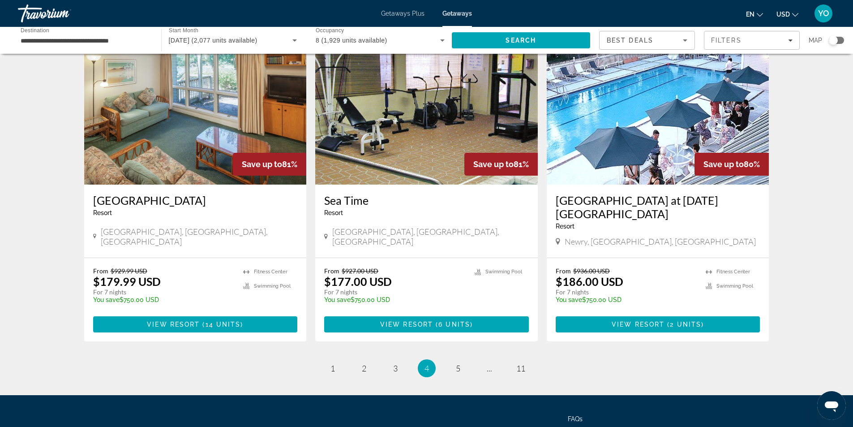
scroll to position [1030, 0]
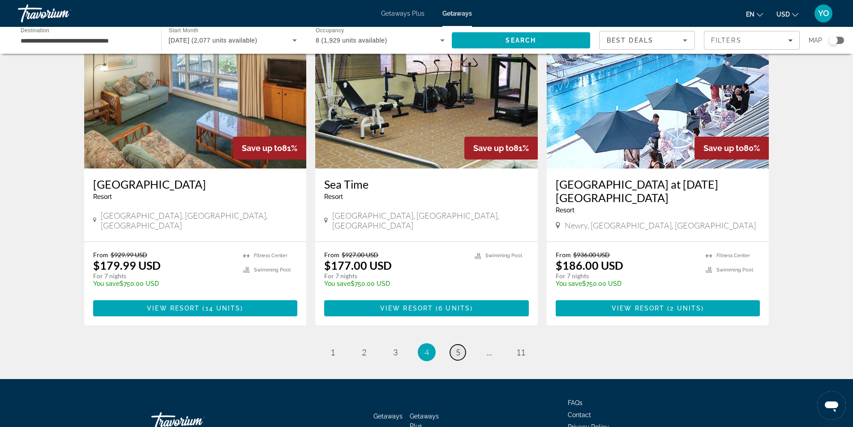
click at [458, 347] on span "5" at bounding box center [458, 352] width 4 height 10
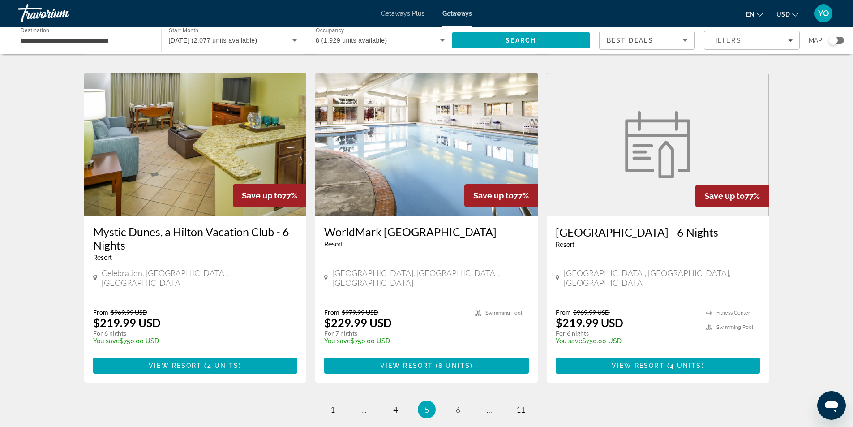
scroll to position [985, 0]
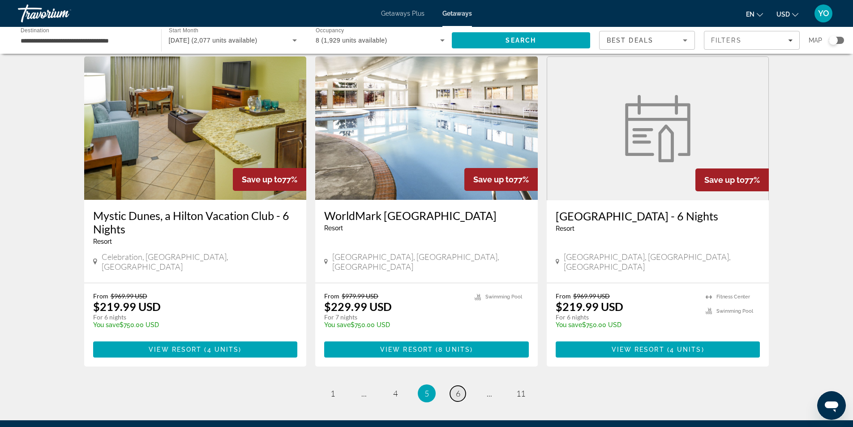
click at [455, 385] on link "page 6" at bounding box center [458, 393] width 16 height 16
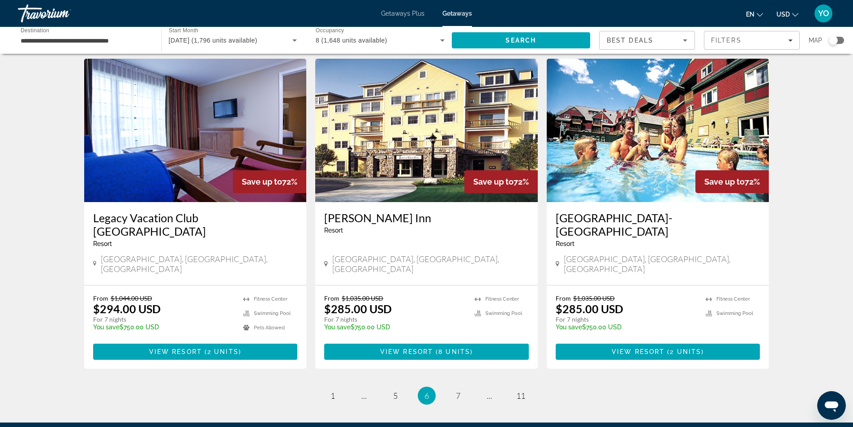
scroll to position [985, 0]
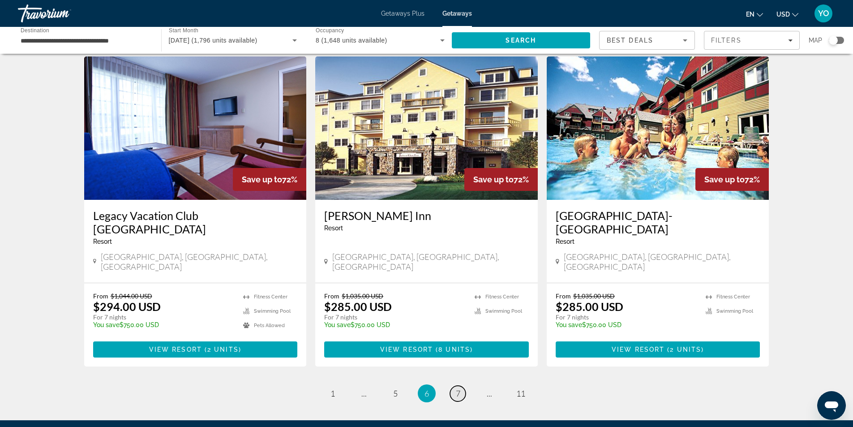
click at [456, 388] on span "7" at bounding box center [458, 393] width 4 height 10
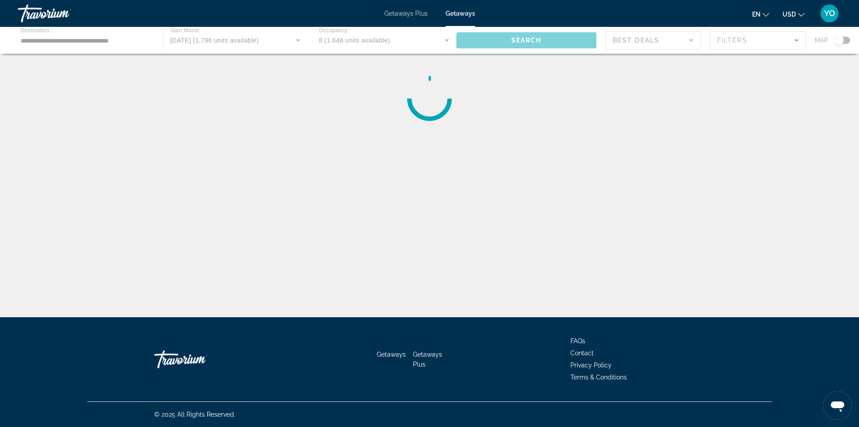
click at [456, 338] on div "Getaways Getaways Plus FAQs Contact Privacy Policy Terms & Conditions" at bounding box center [429, 359] width 685 height 84
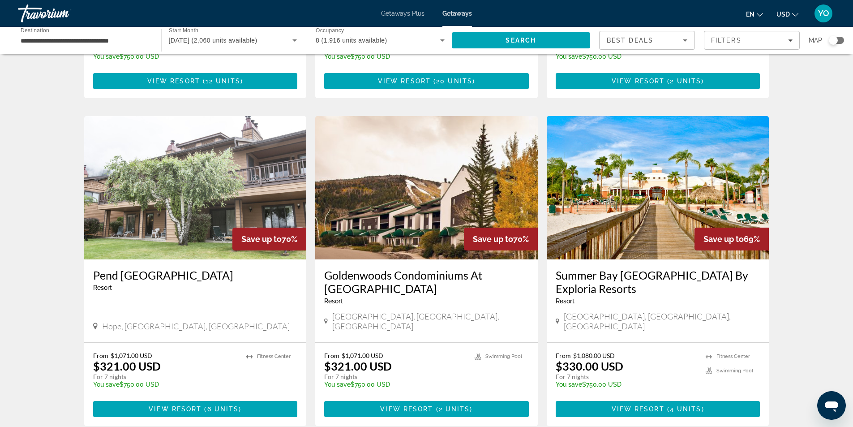
scroll to position [627, 0]
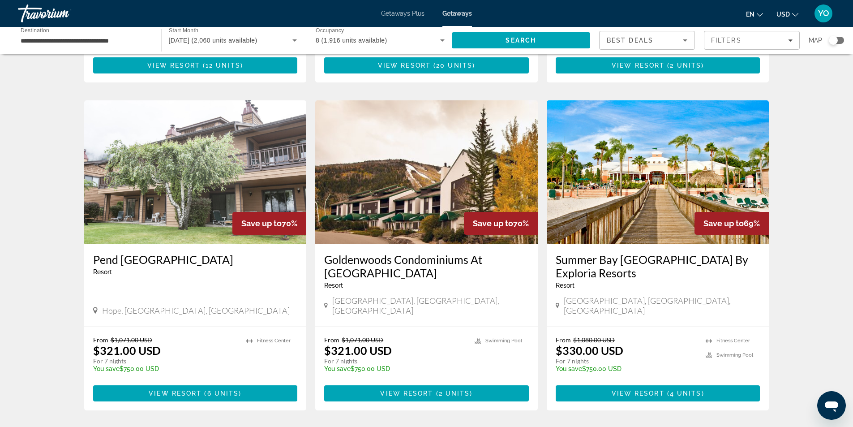
click at [653, 278] on div "Summer Bay [GEOGRAPHIC_DATA] By Exploria Resorts Resort - This is an adults onl…" at bounding box center [658, 285] width 222 height 83
click at [646, 252] on div "Summer Bay [GEOGRAPHIC_DATA] By Exploria Resorts Resort - This is an adults onl…" at bounding box center [658, 273] width 205 height 43
click at [649, 252] on h3 "Summer Bay [GEOGRAPHIC_DATA] By Exploria Resorts" at bounding box center [658, 265] width 205 height 27
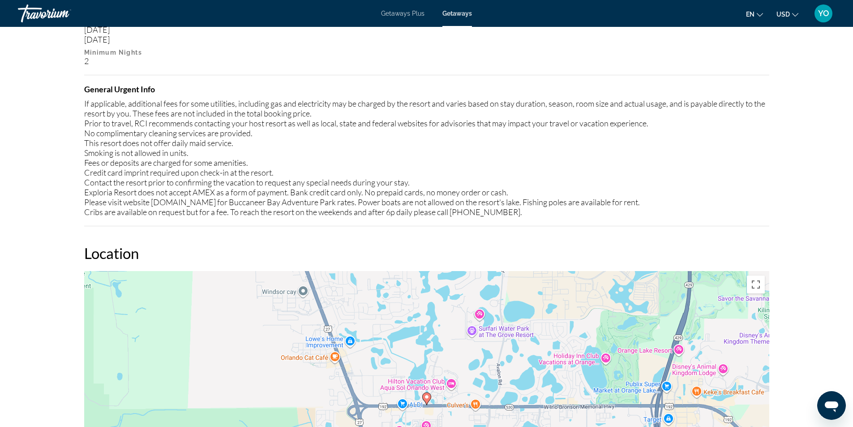
scroll to position [1253, 0]
